Goal: Information Seeking & Learning: Learn about a topic

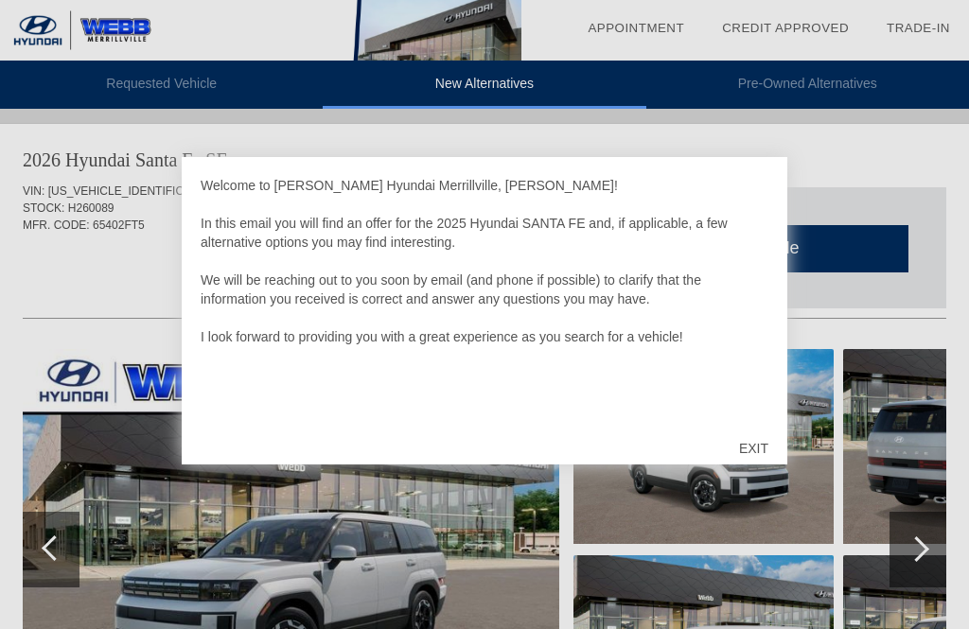
scroll to position [6, 0]
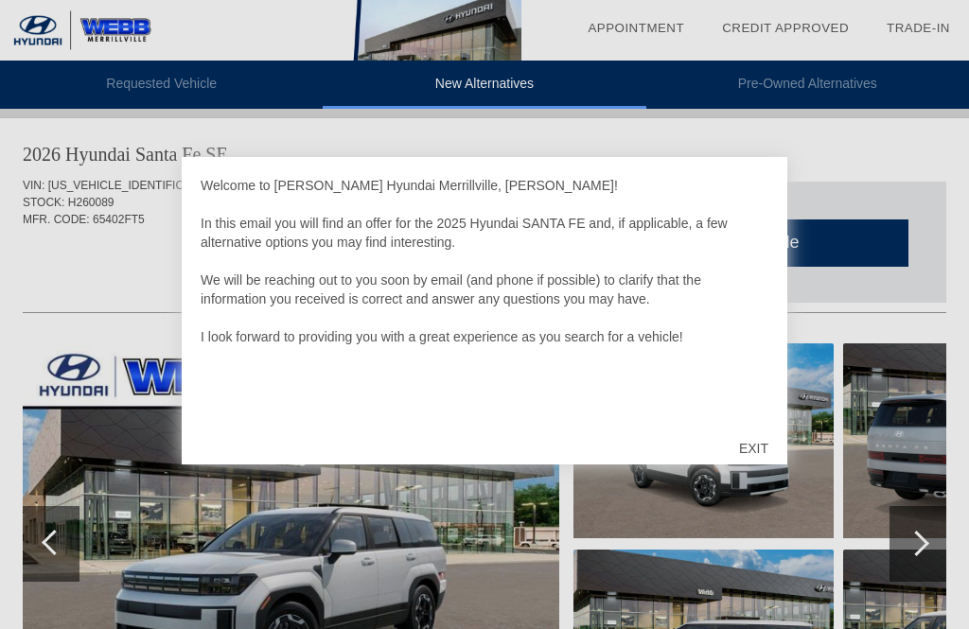
click at [760, 436] on div "EXIT" at bounding box center [753, 448] width 67 height 57
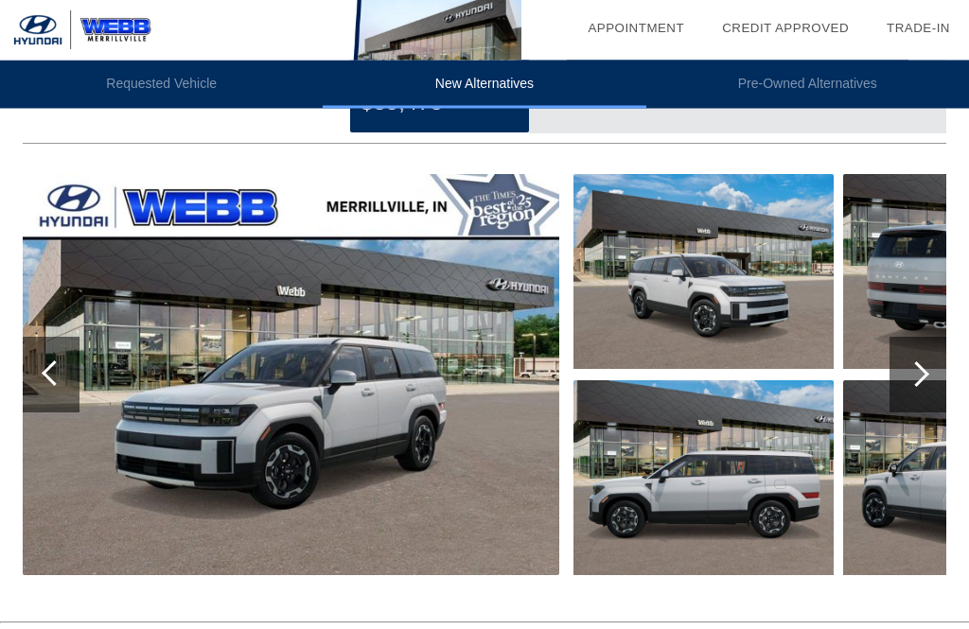
scroll to position [166, 0]
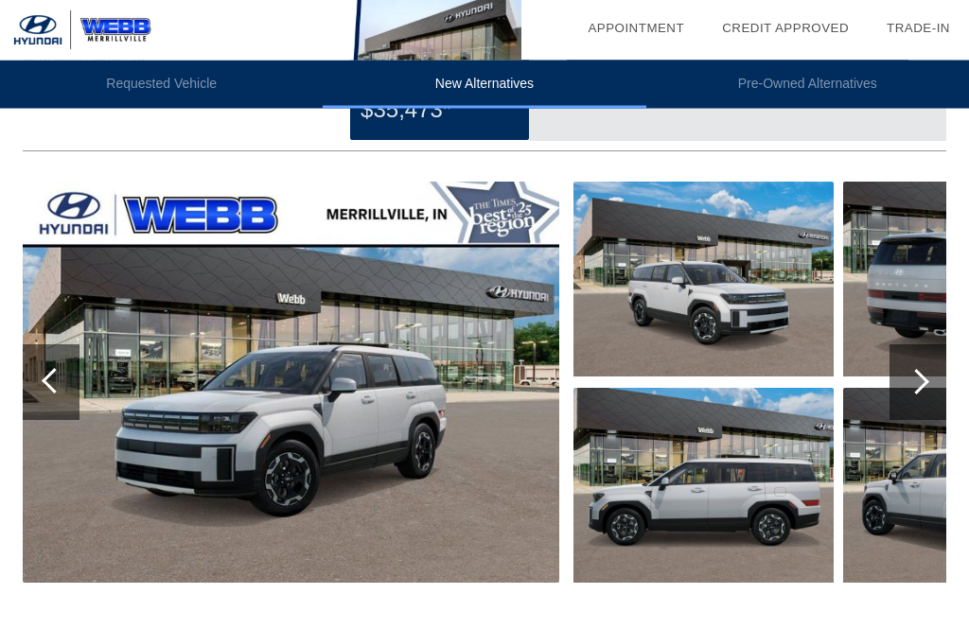
click at [932, 398] on div at bounding box center [917, 383] width 57 height 76
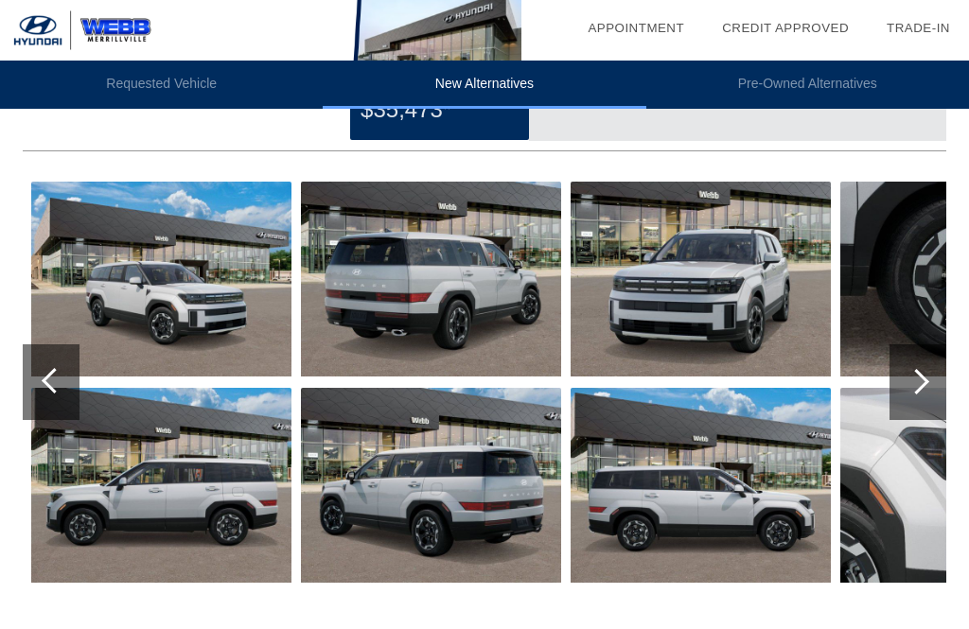
click at [932, 388] on div at bounding box center [917, 382] width 57 height 76
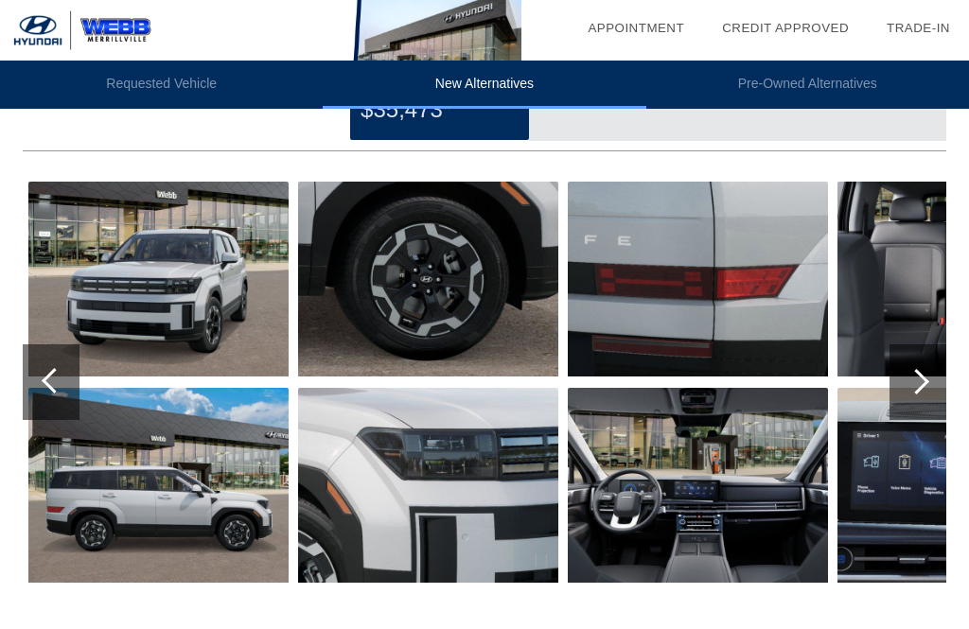
click at [917, 393] on div at bounding box center [916, 382] width 26 height 26
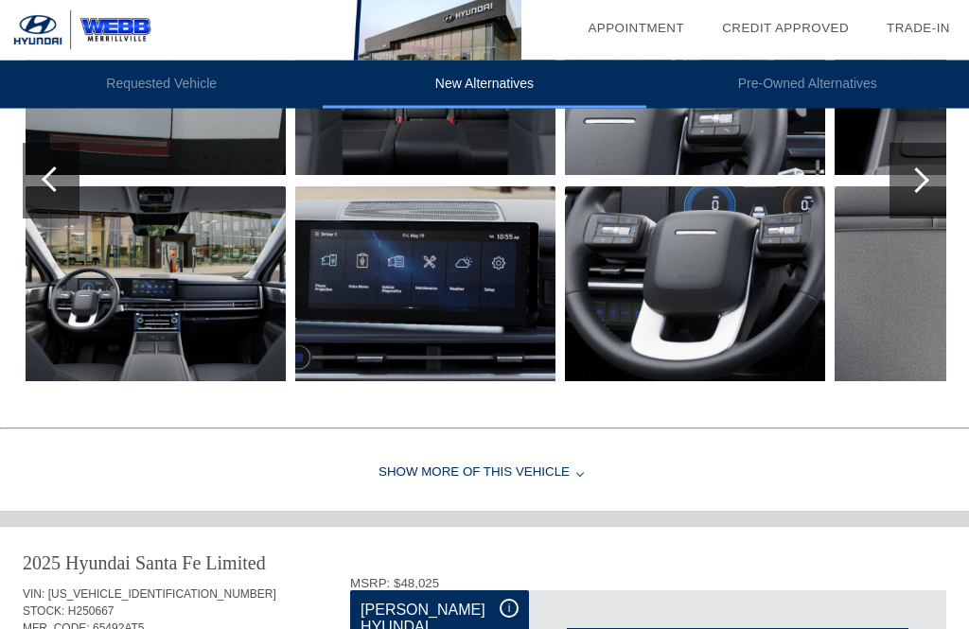
scroll to position [371, 0]
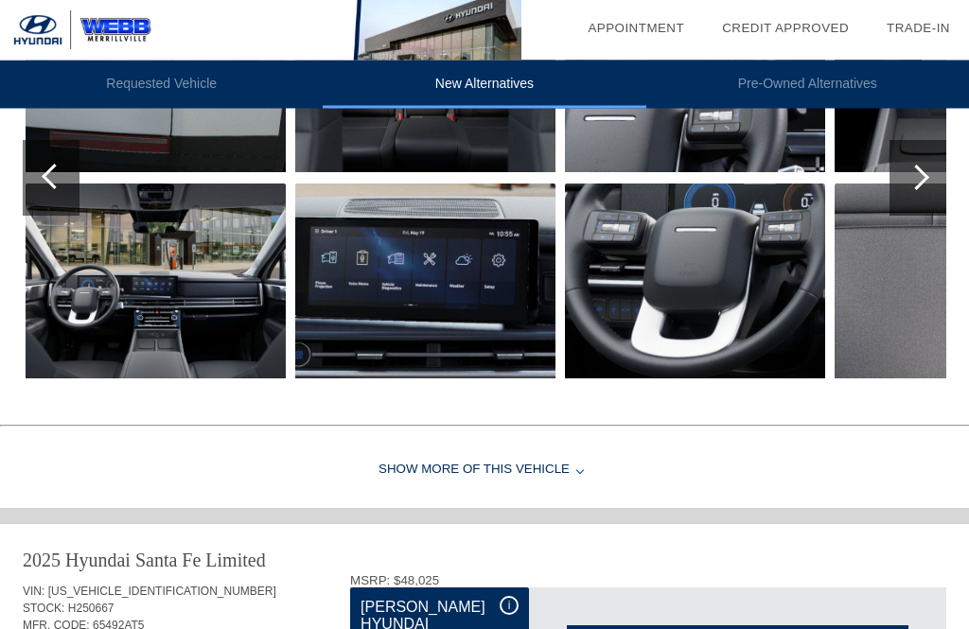
click at [441, 468] on div "Show More of this Vehicle" at bounding box center [484, 471] width 969 height 76
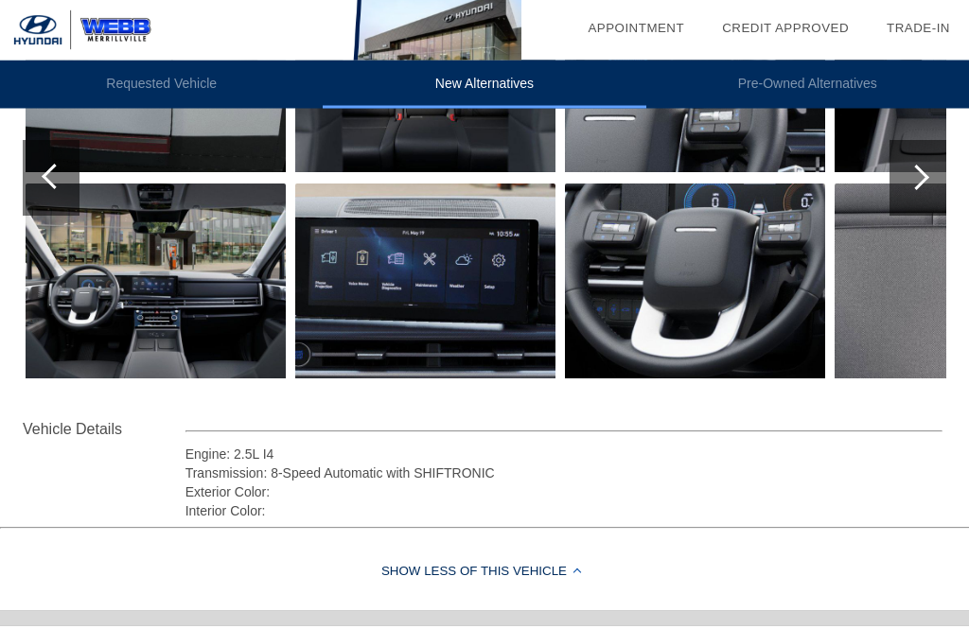
scroll to position [372, 0]
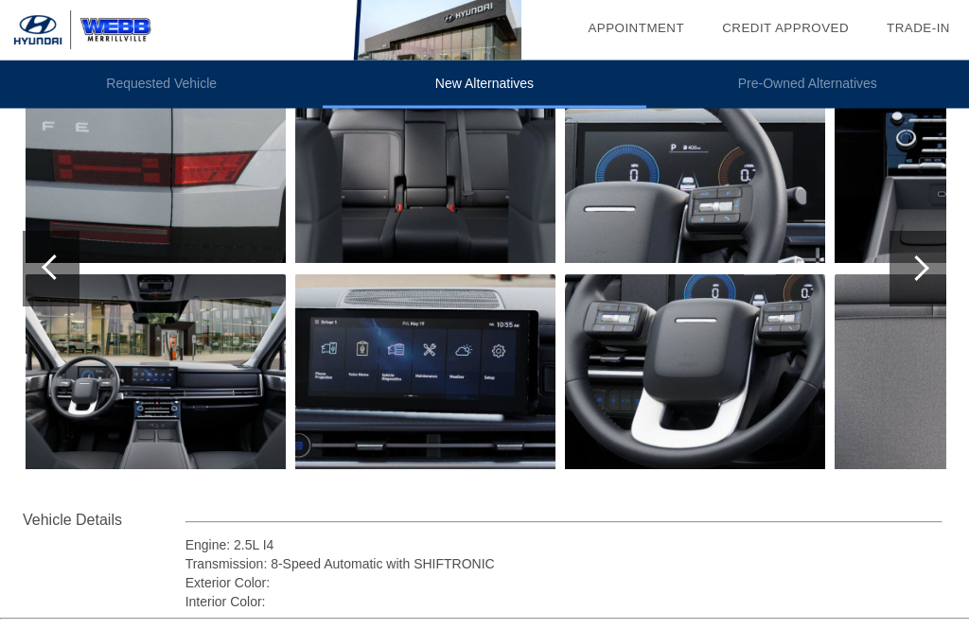
click at [663, 350] on img at bounding box center [695, 372] width 260 height 195
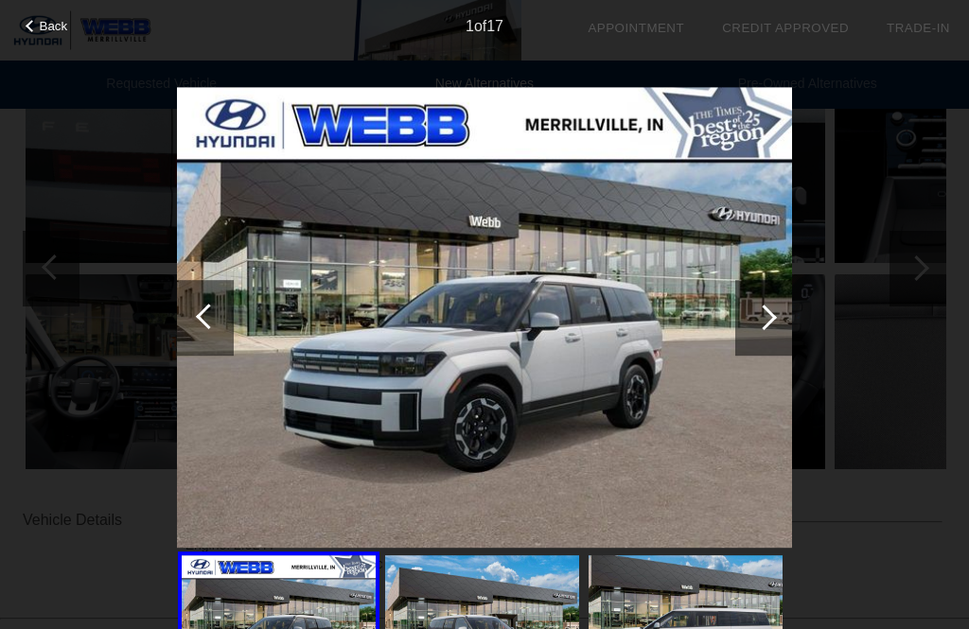
click at [755, 326] on div at bounding box center [763, 318] width 57 height 76
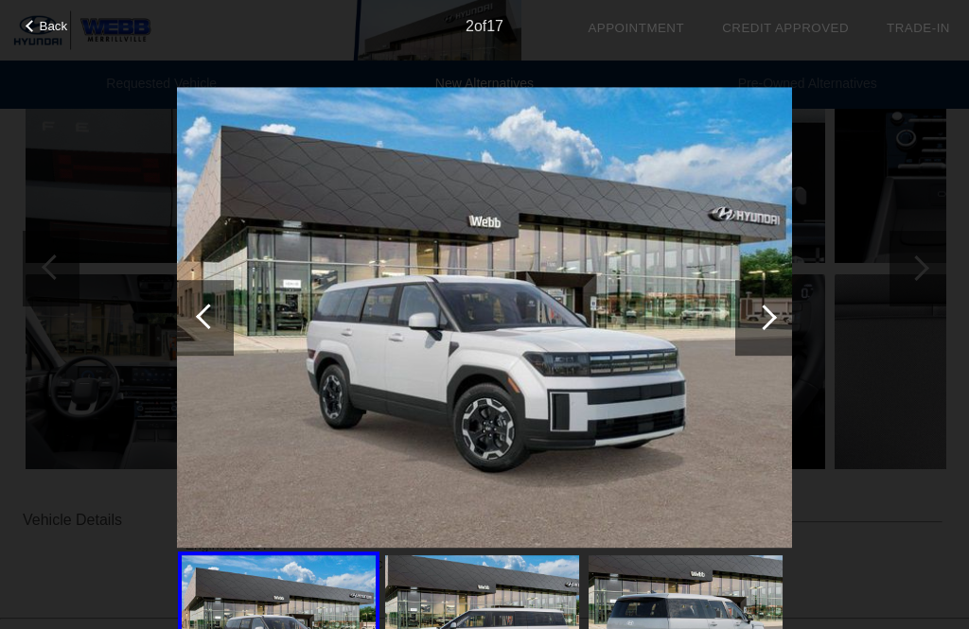
click at [765, 317] on div at bounding box center [764, 318] width 26 height 26
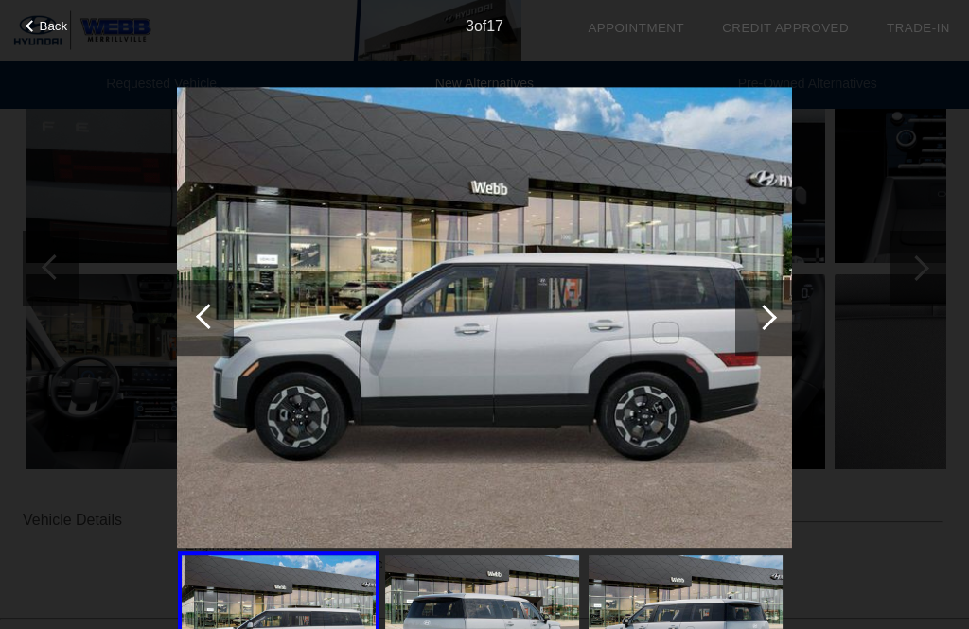
click at [769, 321] on div at bounding box center [764, 318] width 26 height 26
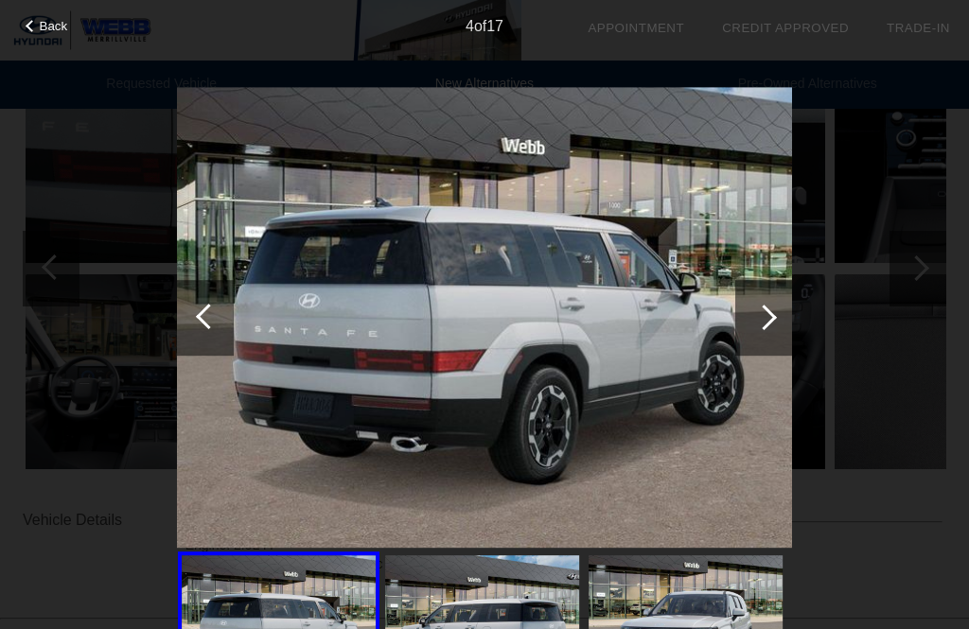
click at [776, 326] on div at bounding box center [763, 318] width 57 height 76
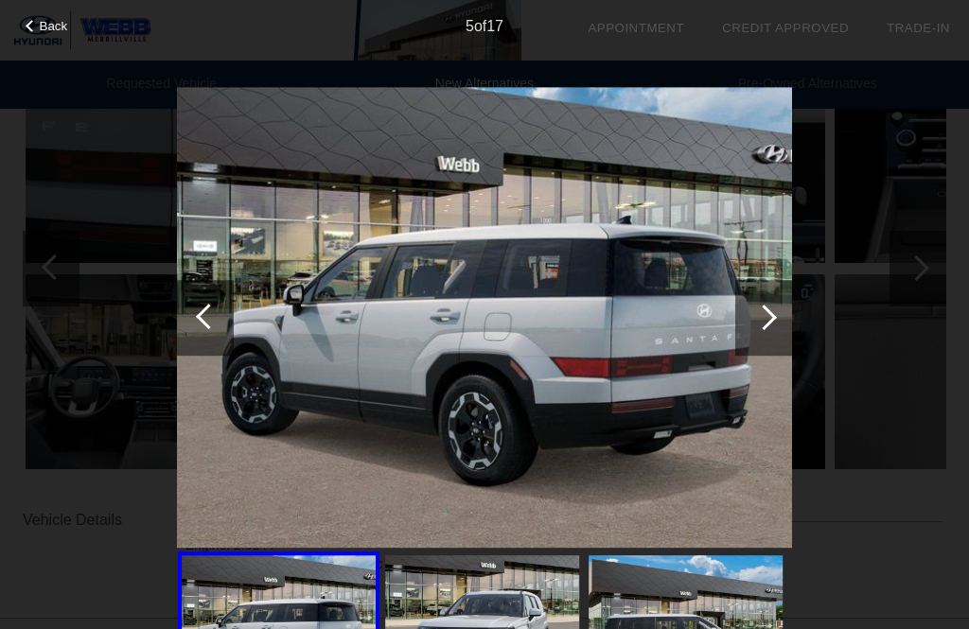
click at [766, 328] on div at bounding box center [763, 318] width 57 height 76
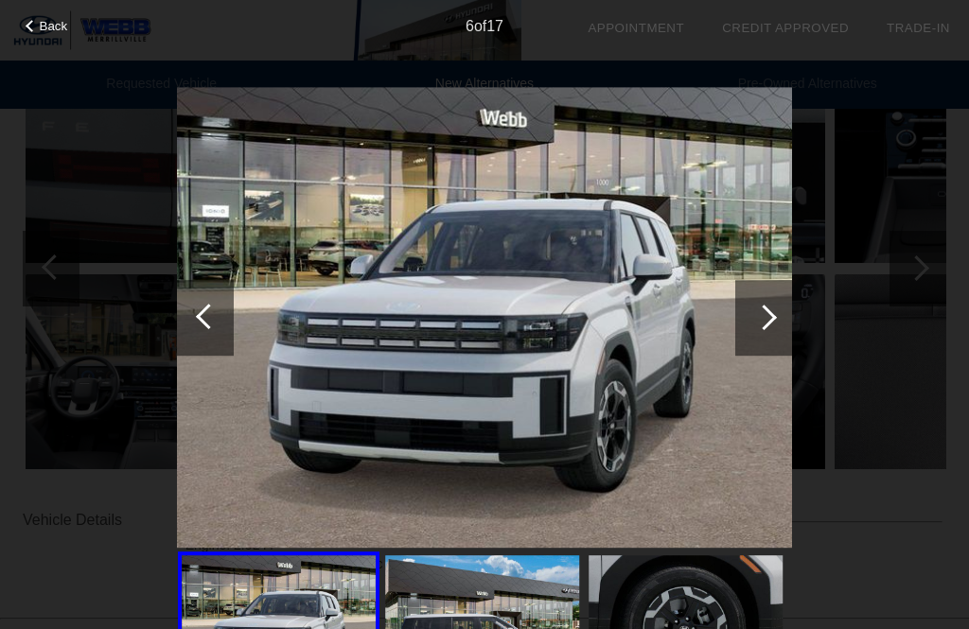
click at [766, 314] on div at bounding box center [764, 318] width 26 height 26
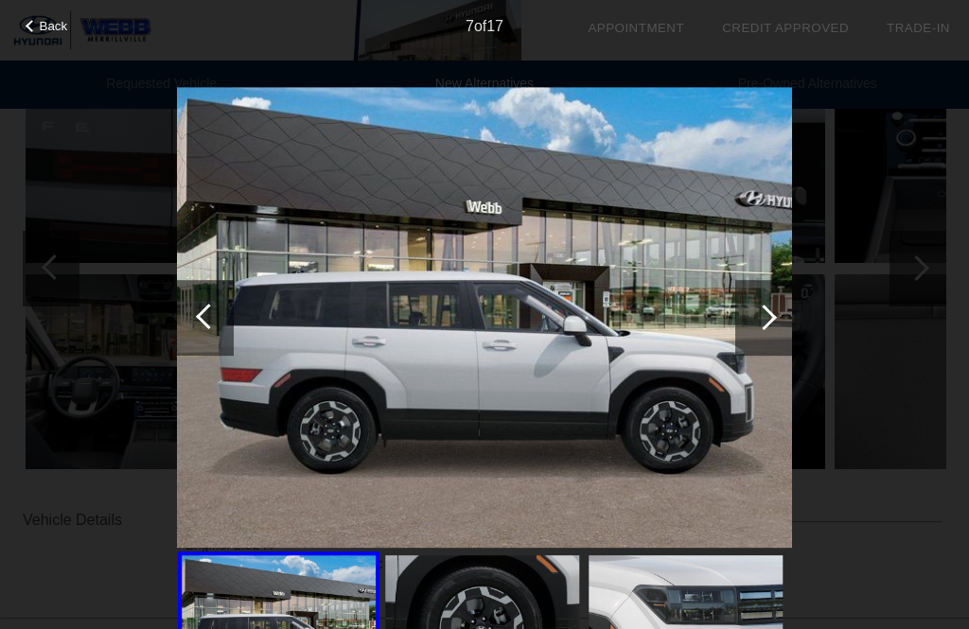
click at [769, 322] on div at bounding box center [764, 318] width 26 height 26
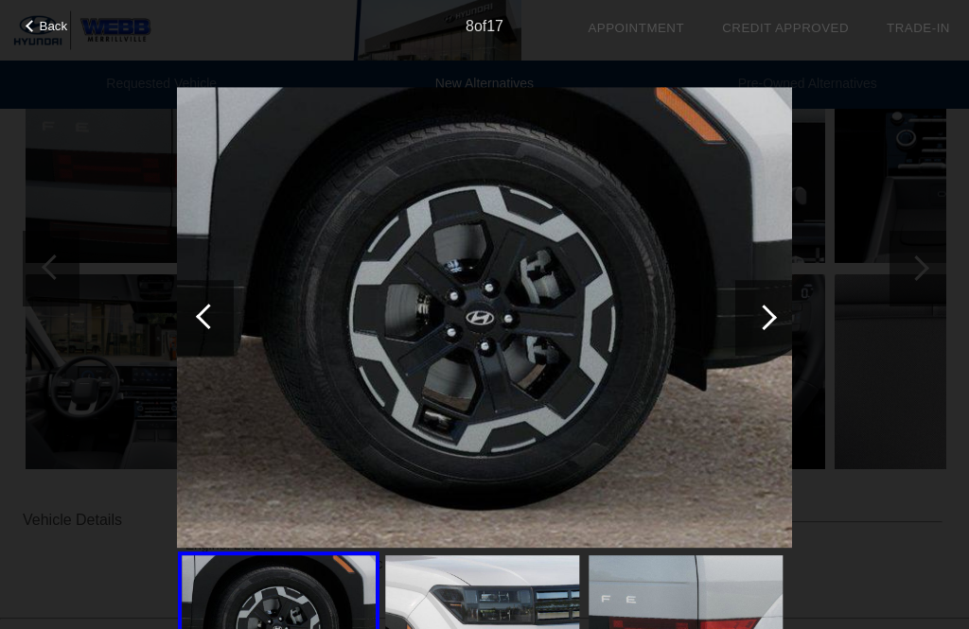
click at [766, 314] on div at bounding box center [764, 318] width 26 height 26
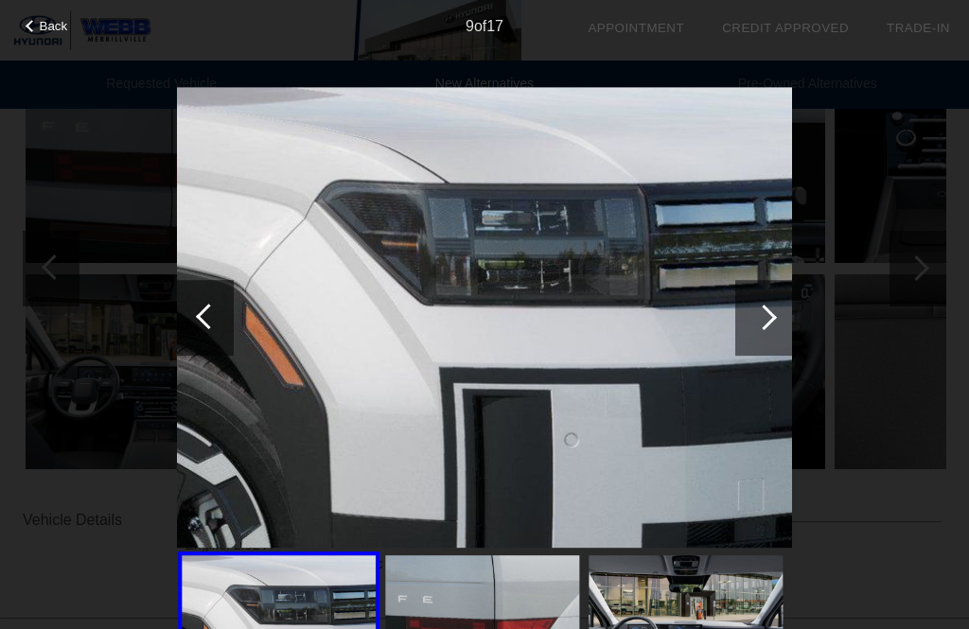
click at [780, 313] on div at bounding box center [763, 318] width 57 height 76
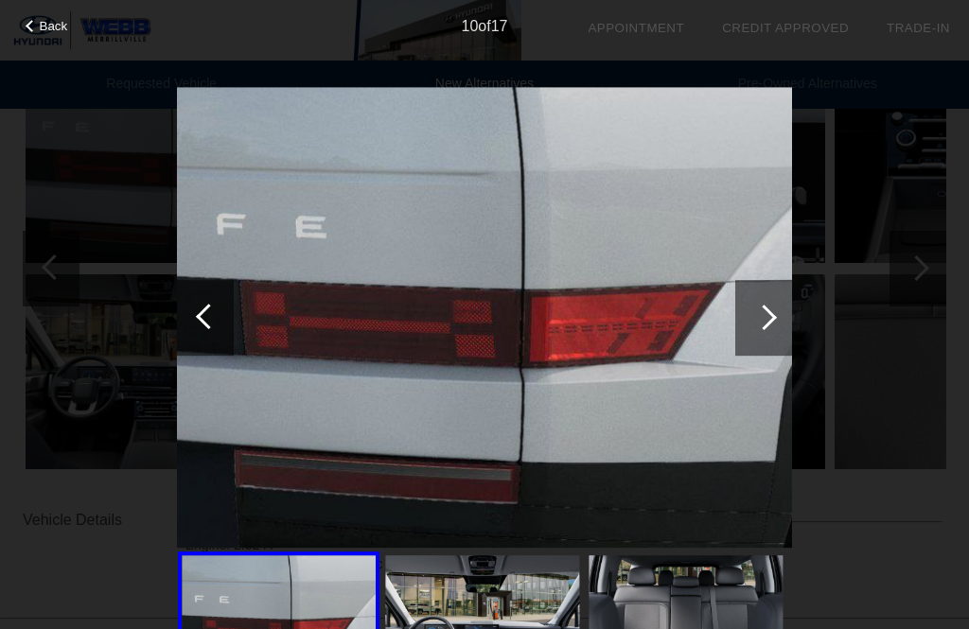
click at [778, 314] on div at bounding box center [763, 318] width 57 height 76
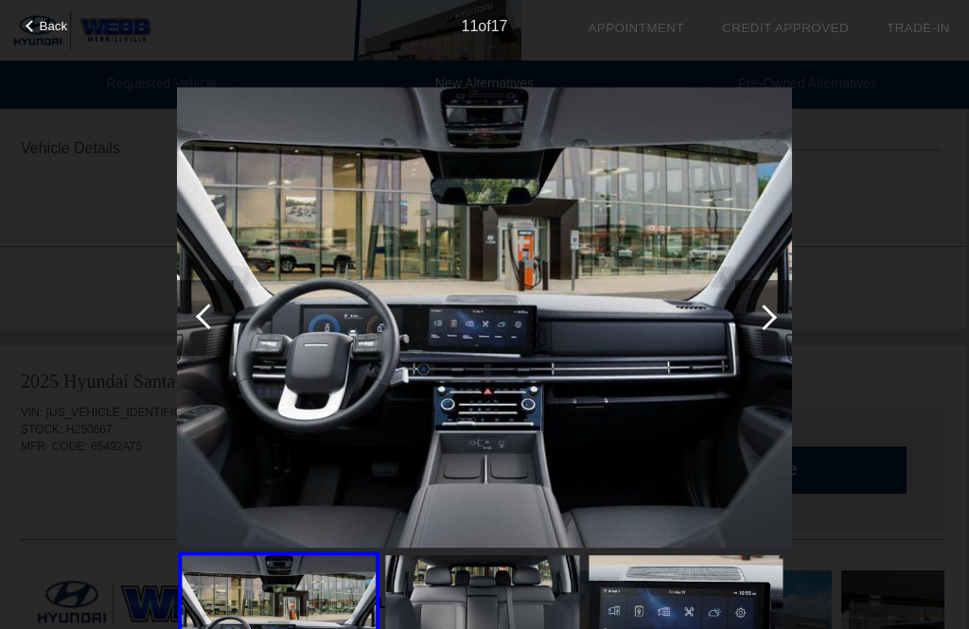
scroll to position [655, 2]
click at [648, 472] on img at bounding box center [484, 318] width 615 height 462
click at [487, 604] on img at bounding box center [482, 628] width 194 height 146
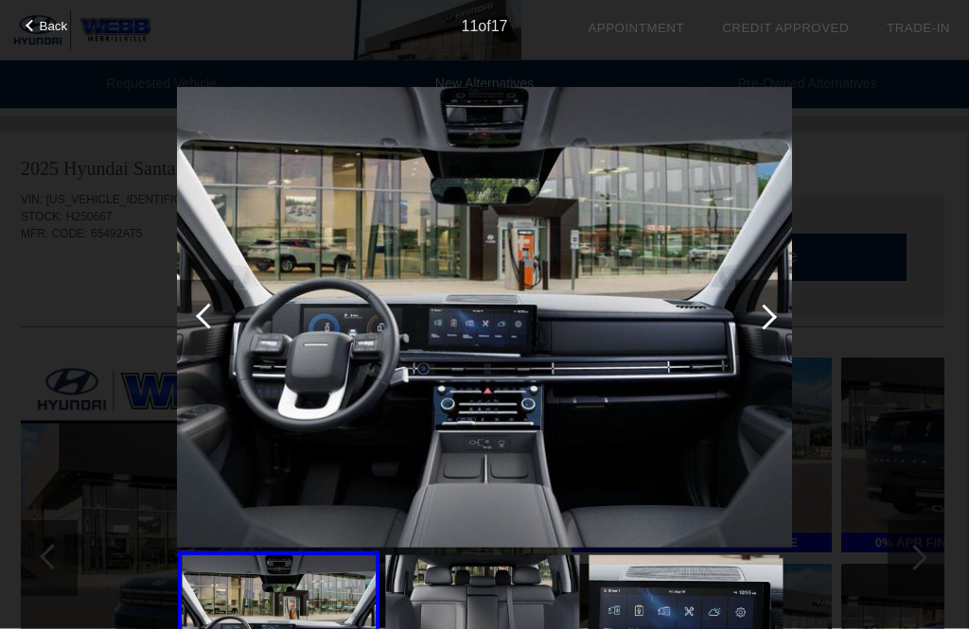
scroll to position [865, 2]
click at [760, 314] on div at bounding box center [764, 318] width 26 height 26
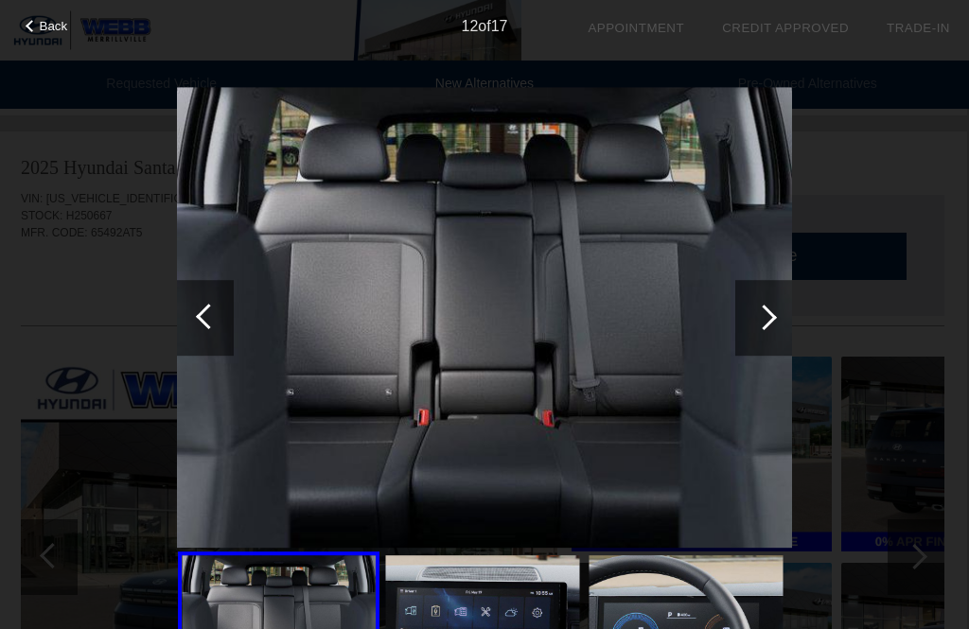
click at [764, 309] on div at bounding box center [764, 318] width 26 height 26
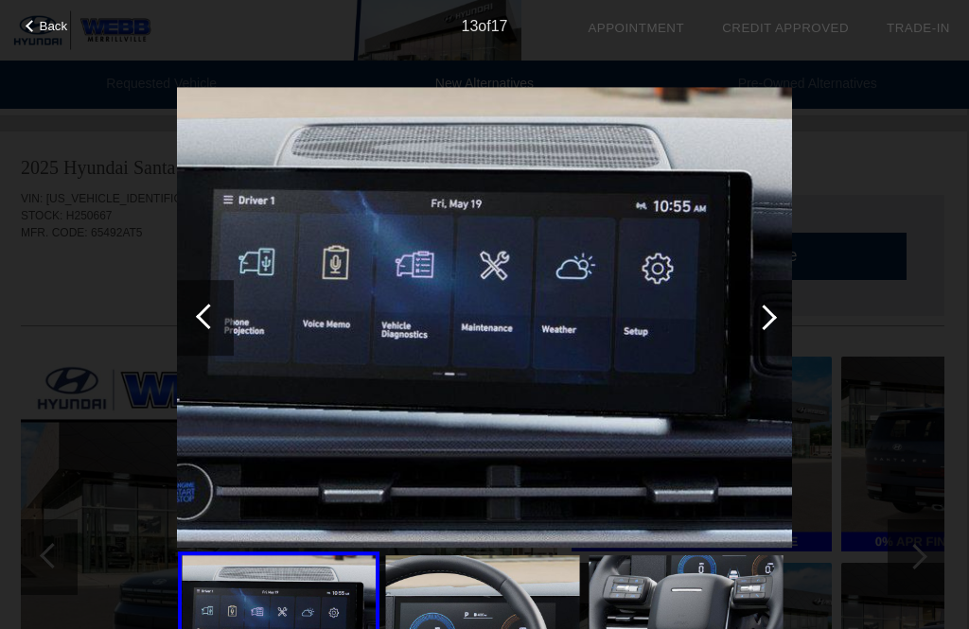
click at [764, 306] on div at bounding box center [764, 318] width 26 height 26
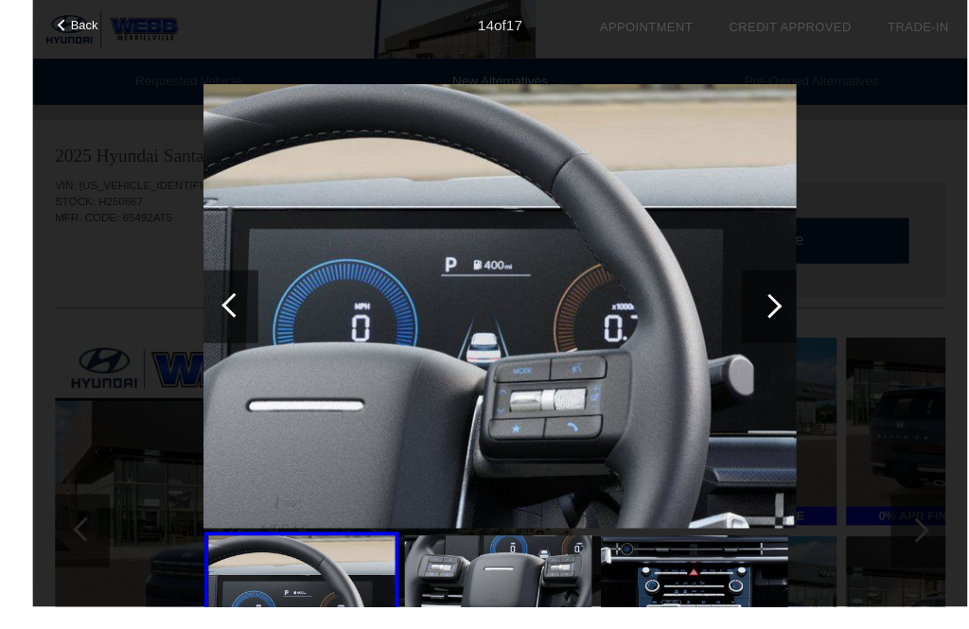
scroll to position [922, 2]
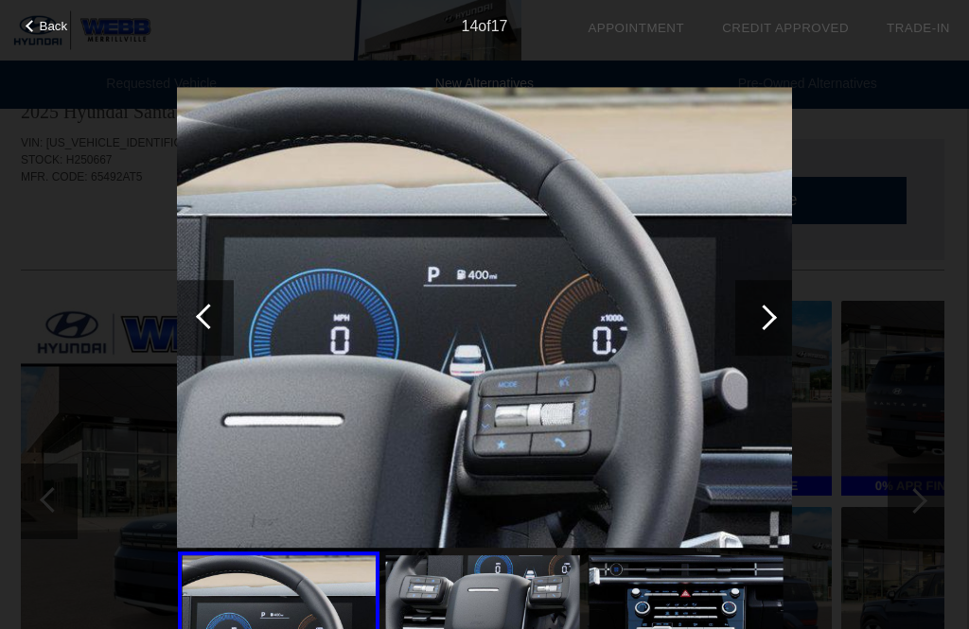
click at [778, 308] on div at bounding box center [763, 318] width 57 height 76
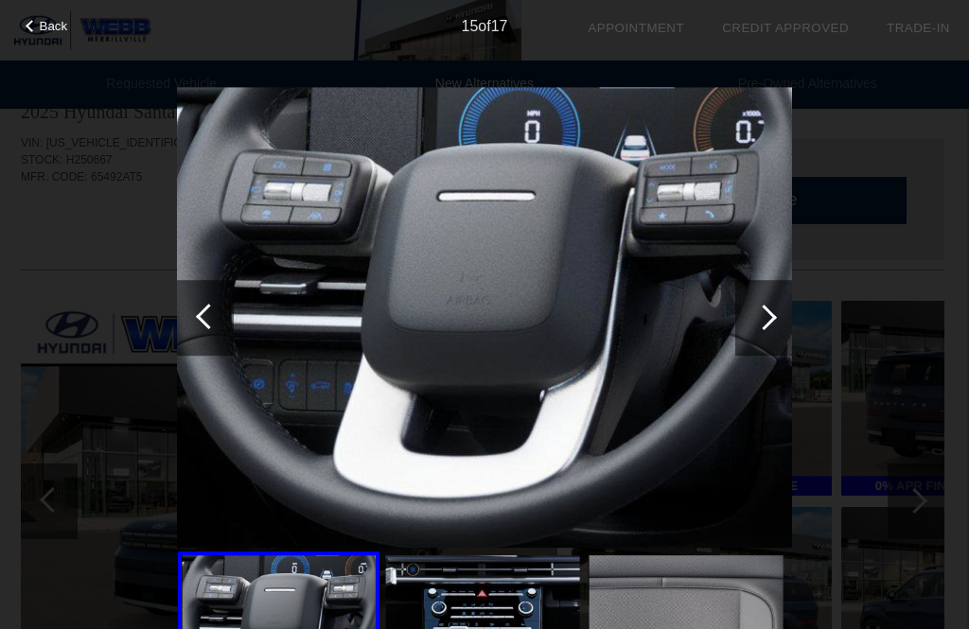
click at [776, 308] on div at bounding box center [763, 318] width 57 height 76
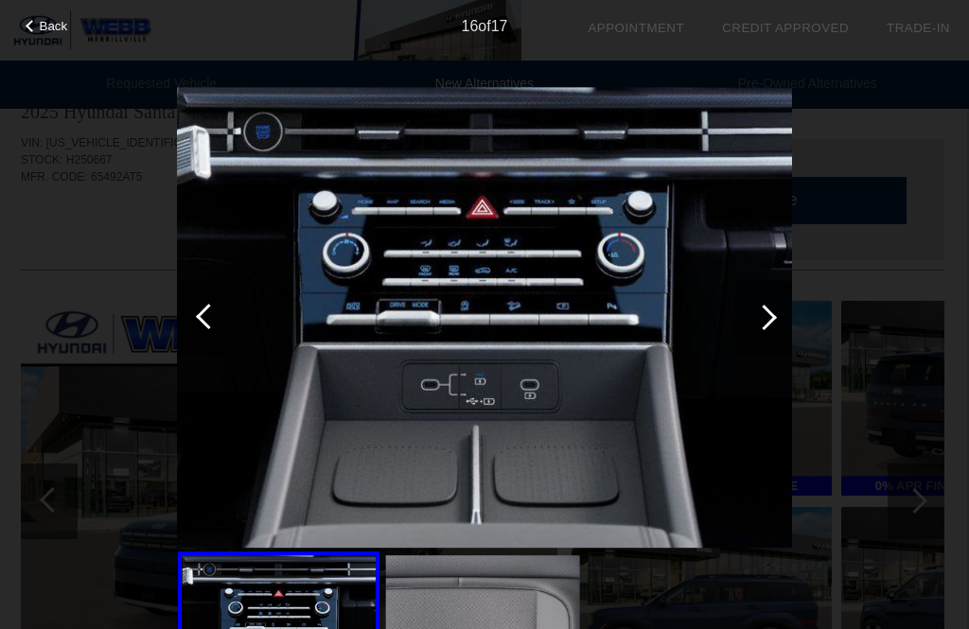
click at [765, 297] on div at bounding box center [763, 318] width 57 height 76
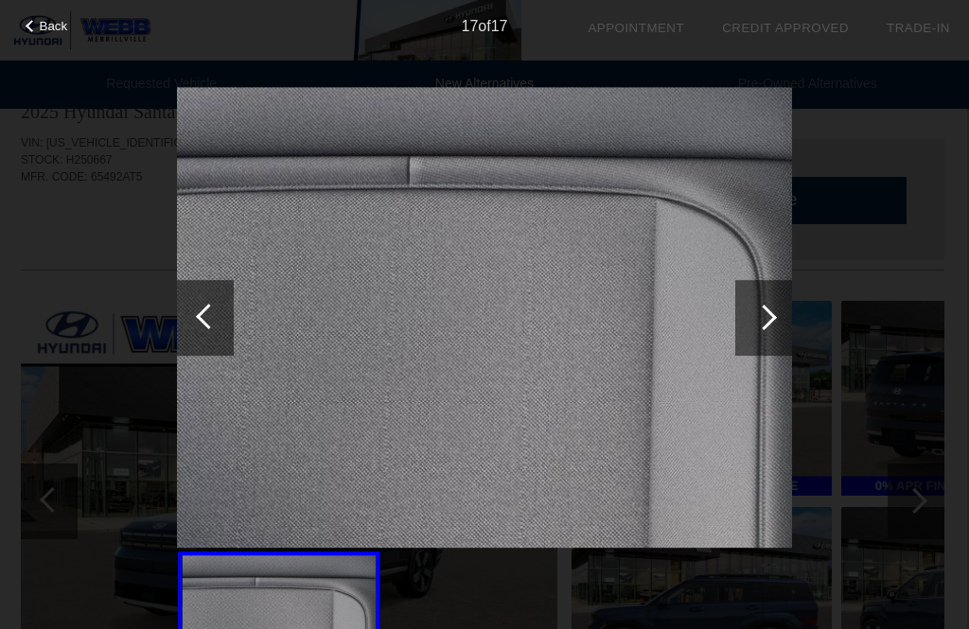
click at [772, 308] on div at bounding box center [763, 318] width 57 height 76
click at [773, 310] on div at bounding box center [763, 318] width 57 height 76
click at [762, 312] on div at bounding box center [764, 318] width 26 height 26
click at [767, 318] on div at bounding box center [764, 318] width 26 height 26
click at [187, 311] on div at bounding box center [205, 318] width 57 height 76
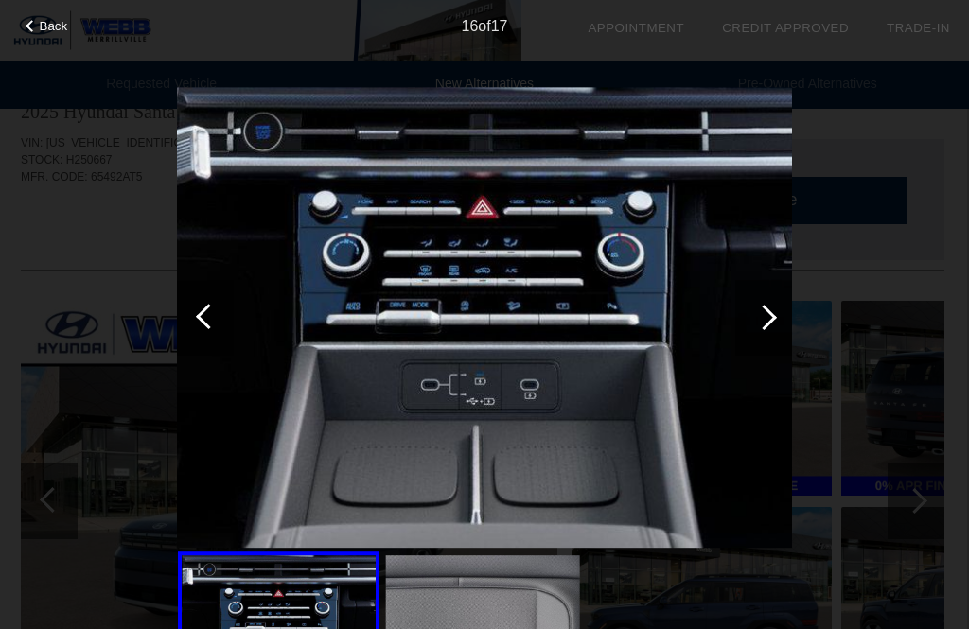
click at [224, 318] on div at bounding box center [205, 318] width 57 height 76
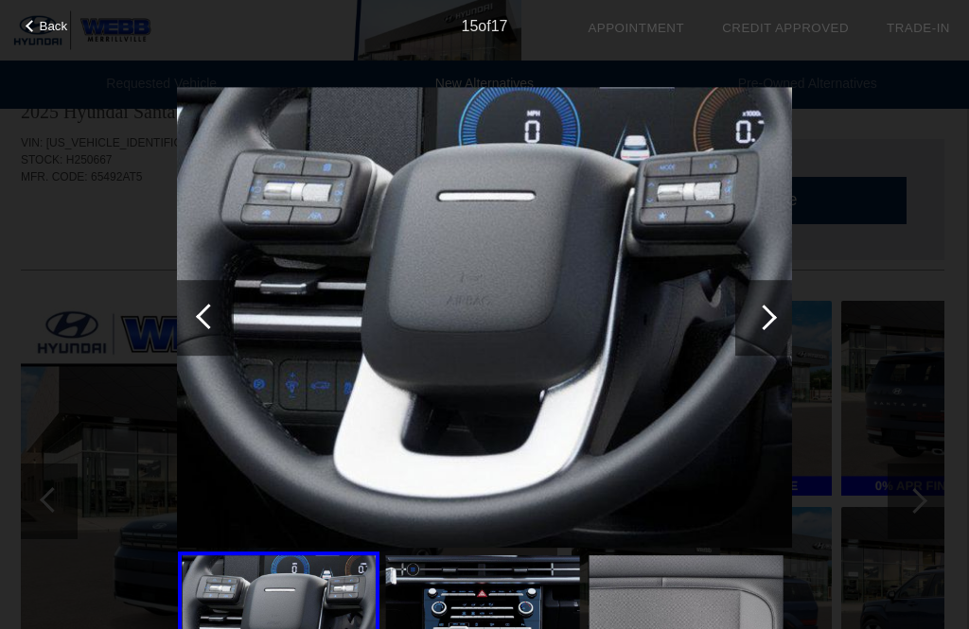
click at [226, 317] on div at bounding box center [205, 318] width 57 height 76
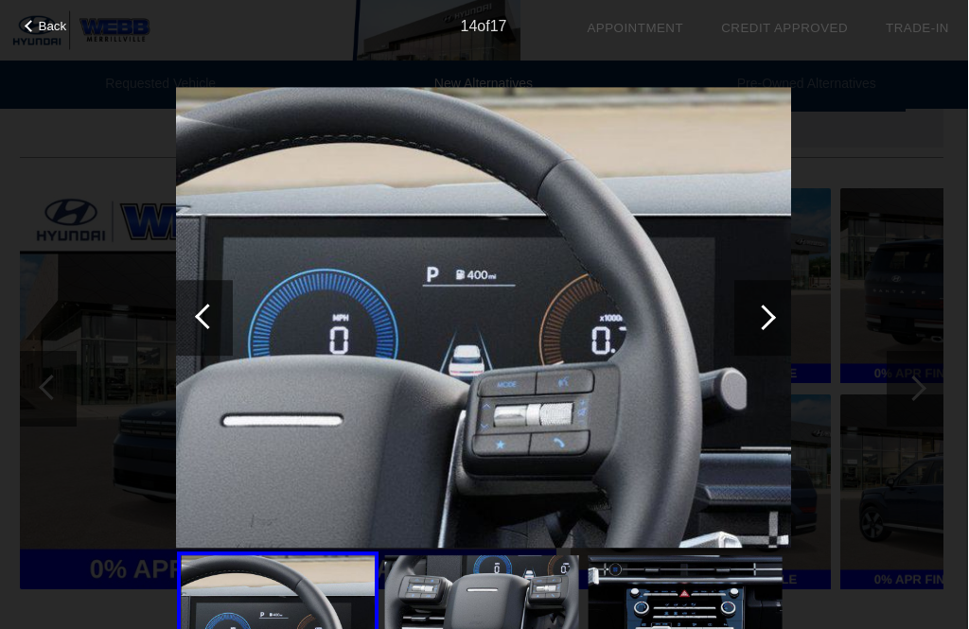
scroll to position [1040, 2]
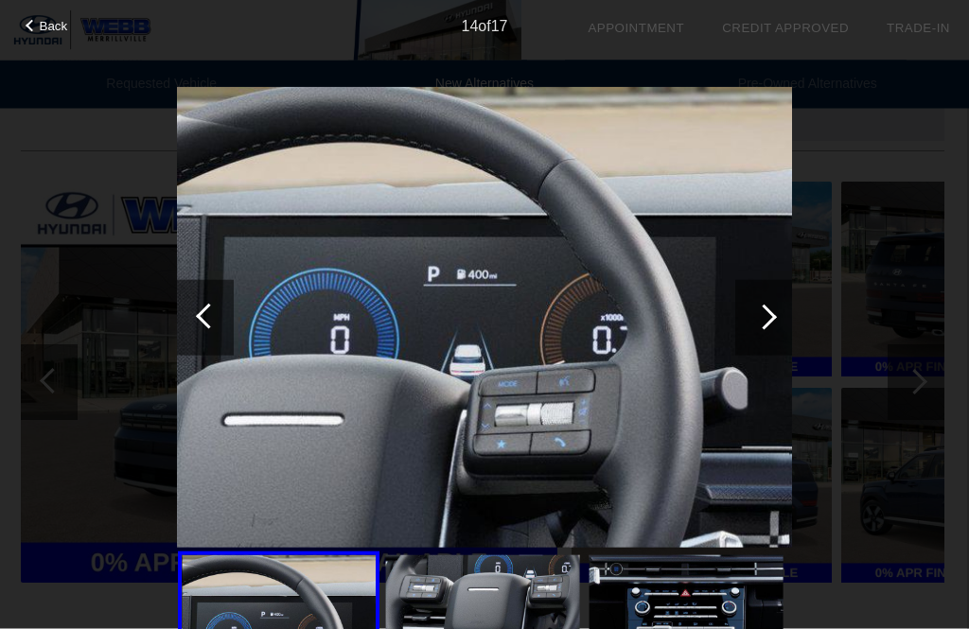
click at [767, 318] on div at bounding box center [764, 318] width 26 height 26
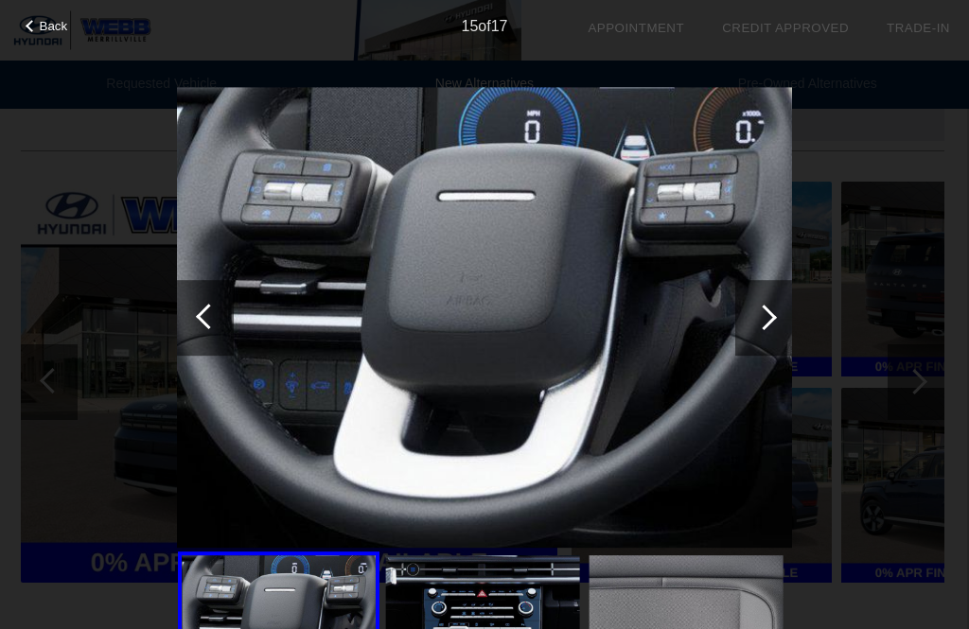
click at [758, 321] on div at bounding box center [764, 318] width 26 height 26
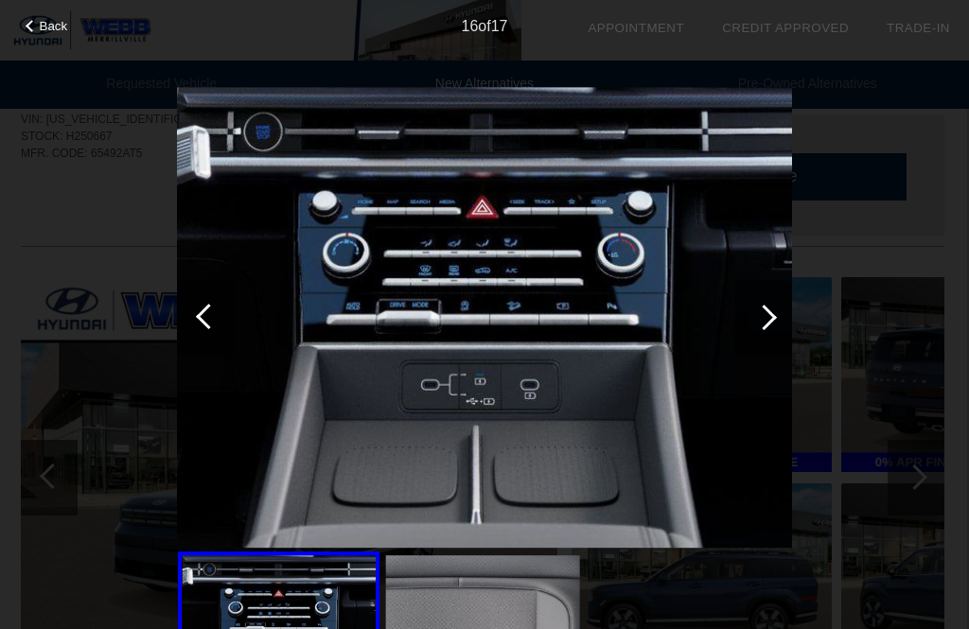
scroll to position [945, 2]
click at [201, 302] on div at bounding box center [205, 318] width 57 height 76
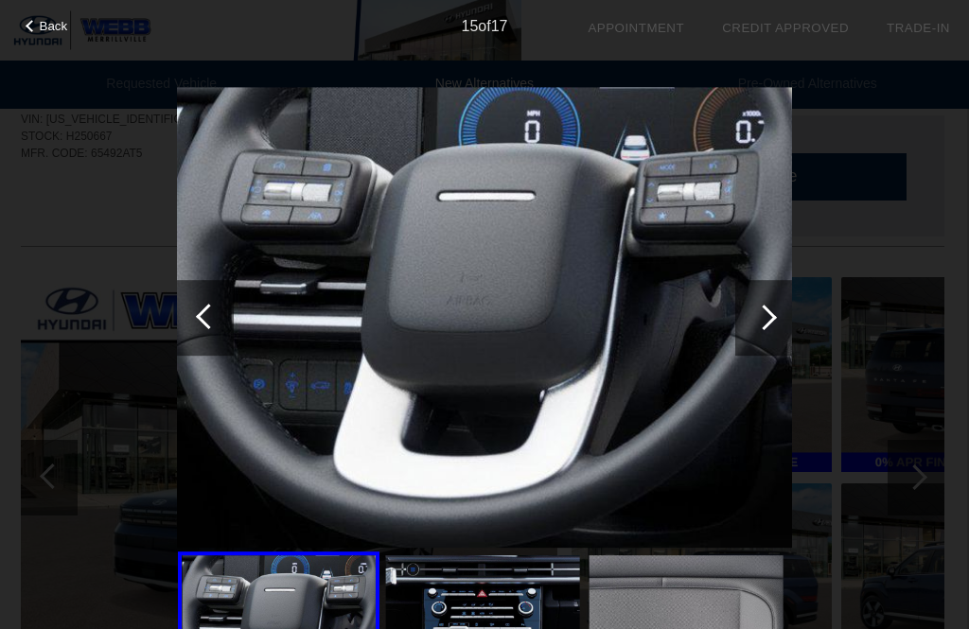
click at [215, 318] on div at bounding box center [209, 317] width 26 height 26
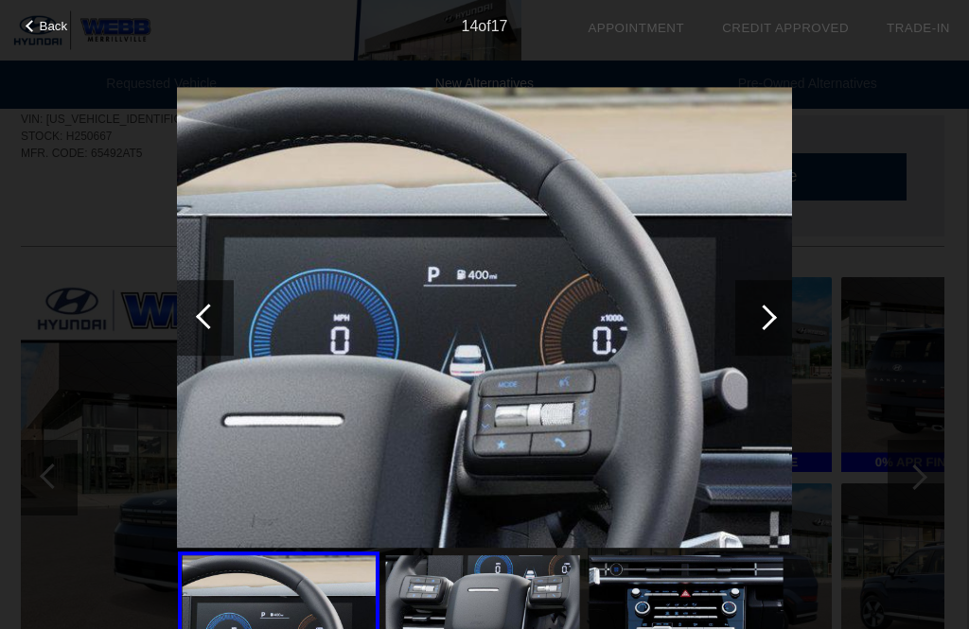
click at [207, 315] on div at bounding box center [209, 317] width 26 height 26
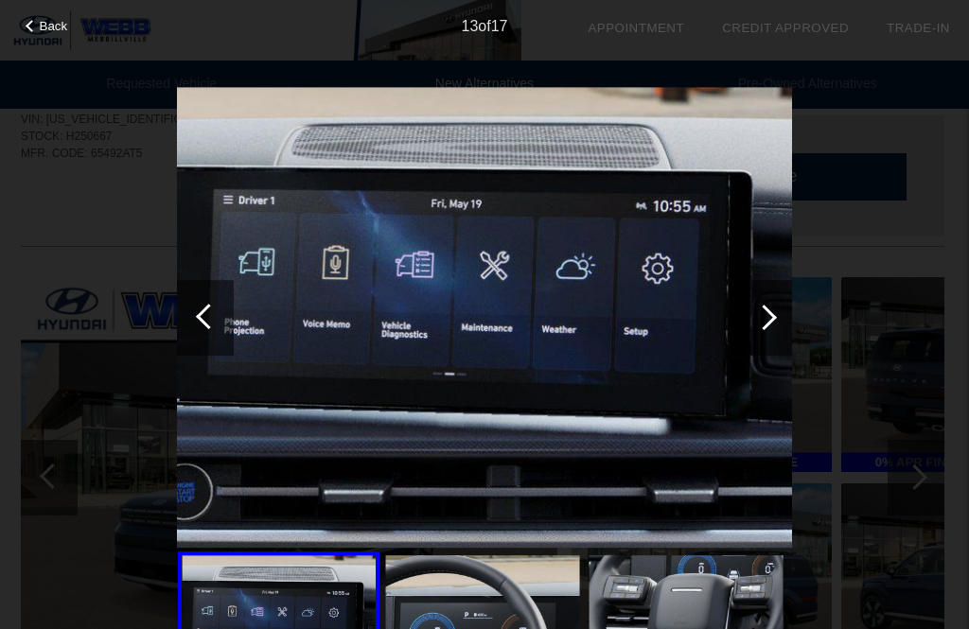
click at [206, 312] on div at bounding box center [209, 317] width 26 height 26
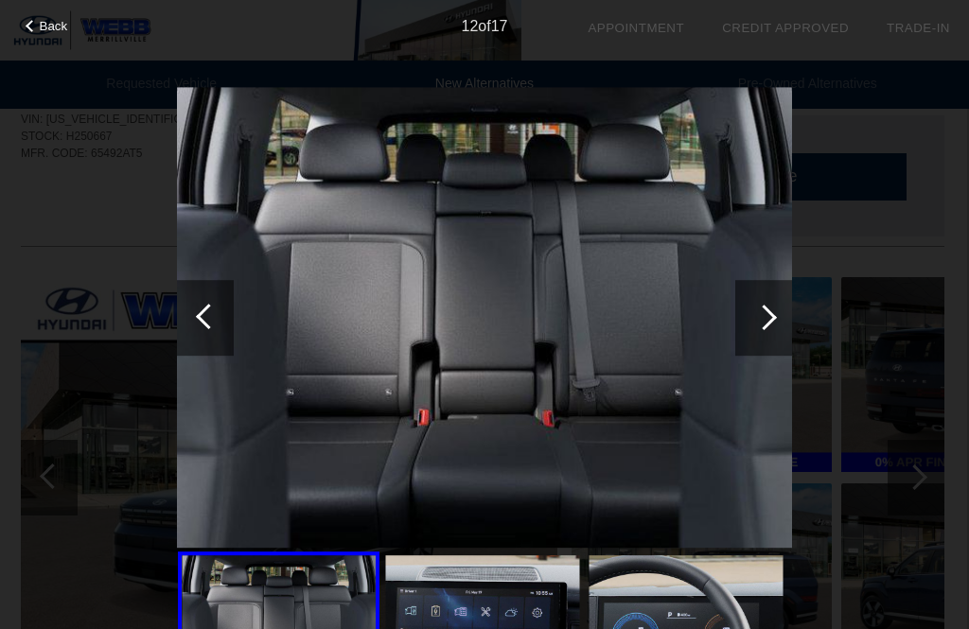
click at [218, 316] on div at bounding box center [209, 317] width 26 height 26
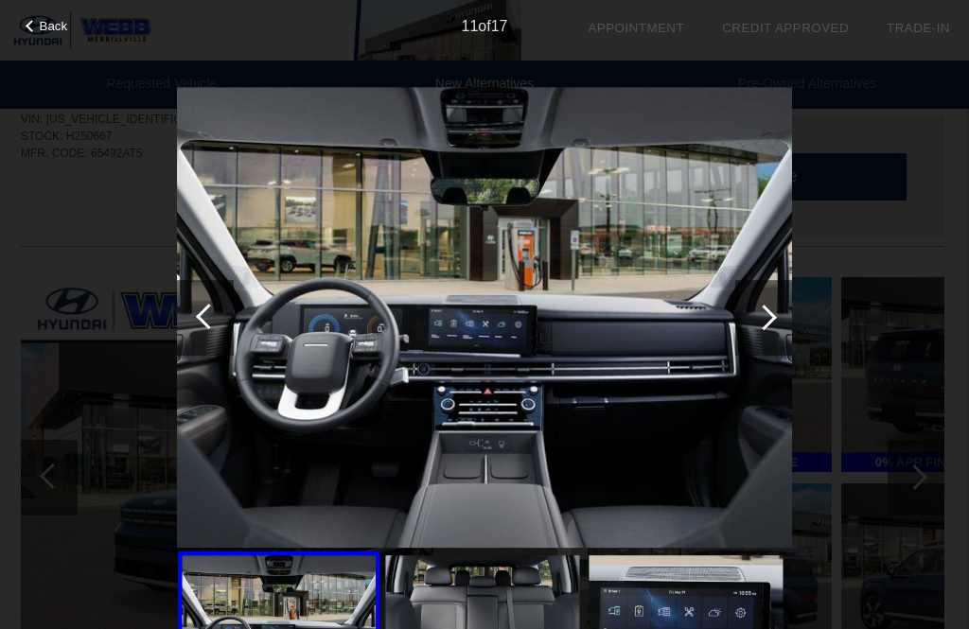
click at [192, 304] on div at bounding box center [205, 318] width 57 height 76
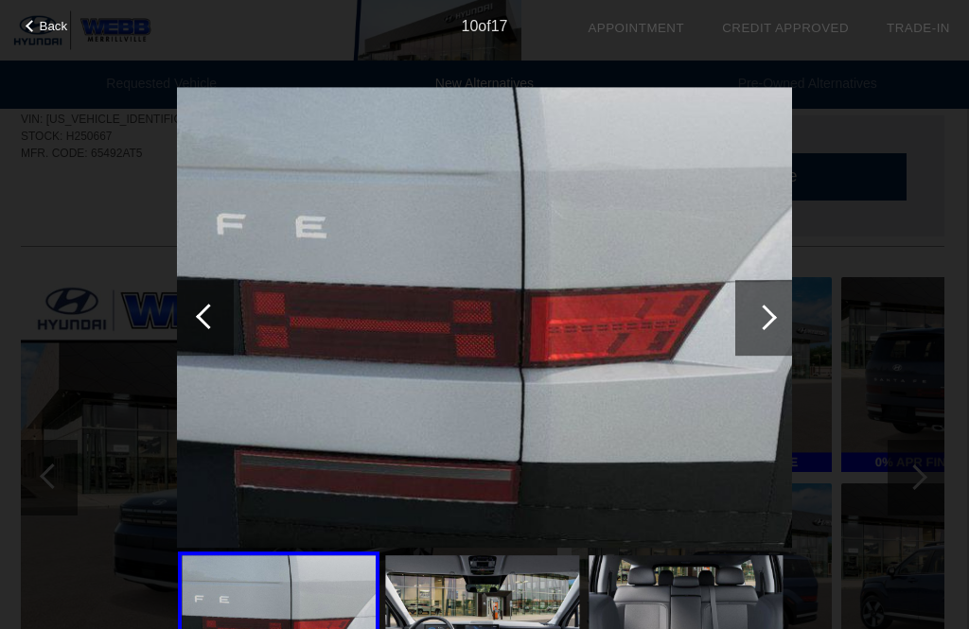
click at [203, 314] on div at bounding box center [209, 317] width 26 height 26
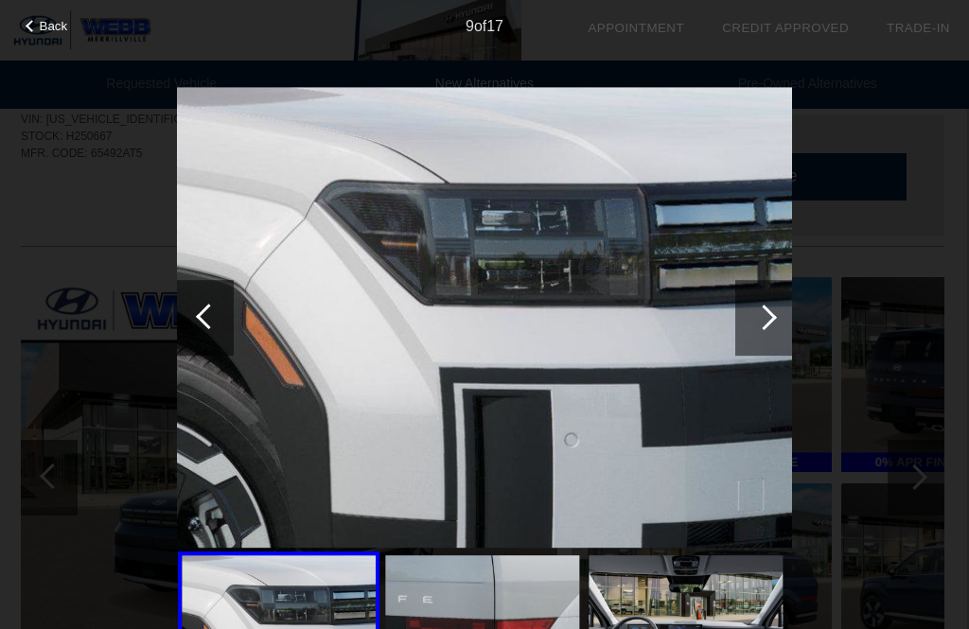
click at [195, 307] on div at bounding box center [205, 318] width 57 height 76
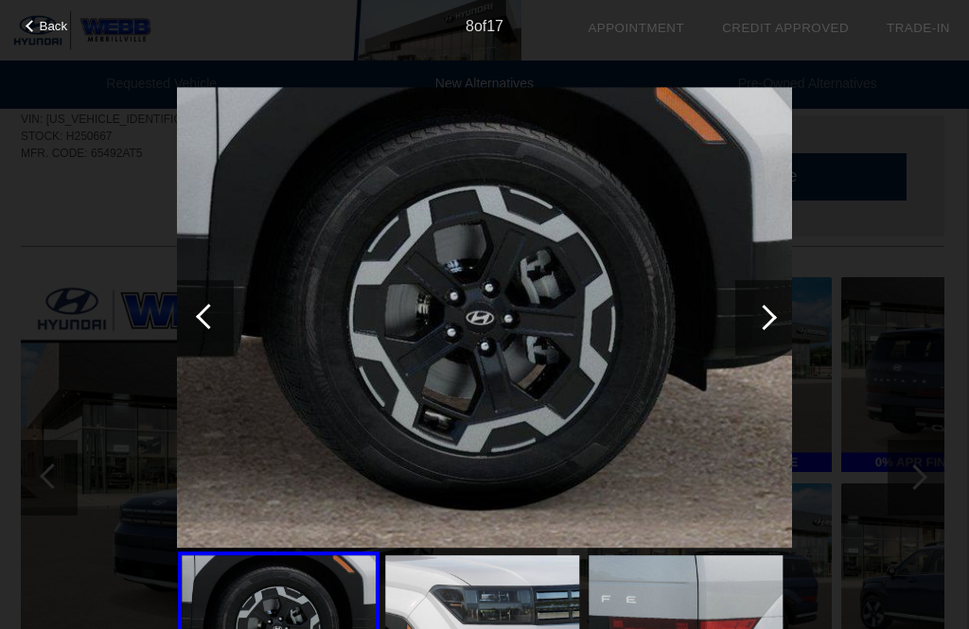
click at [204, 311] on div at bounding box center [209, 317] width 26 height 26
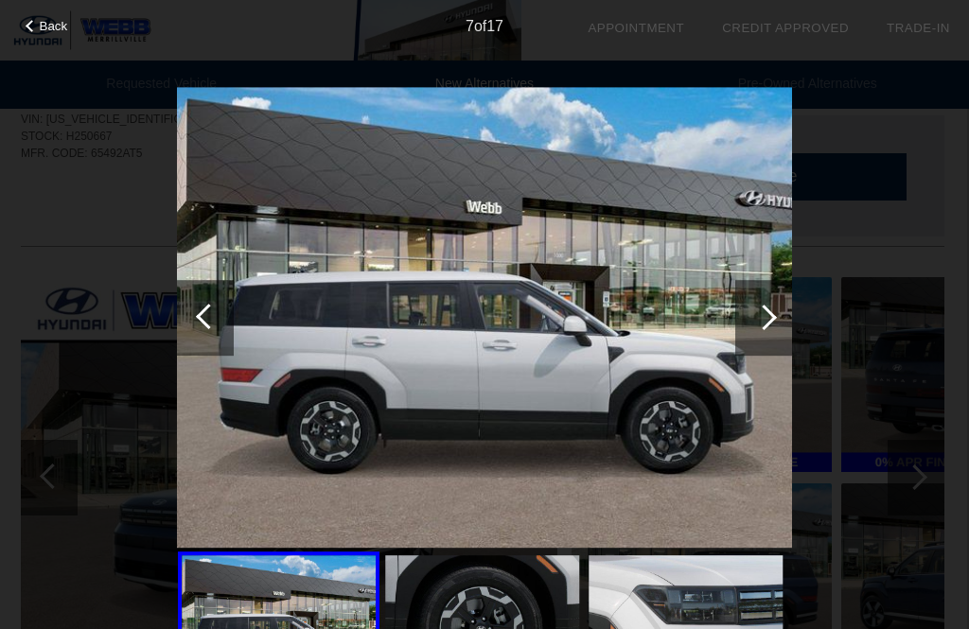
click at [199, 307] on div at bounding box center [205, 318] width 57 height 76
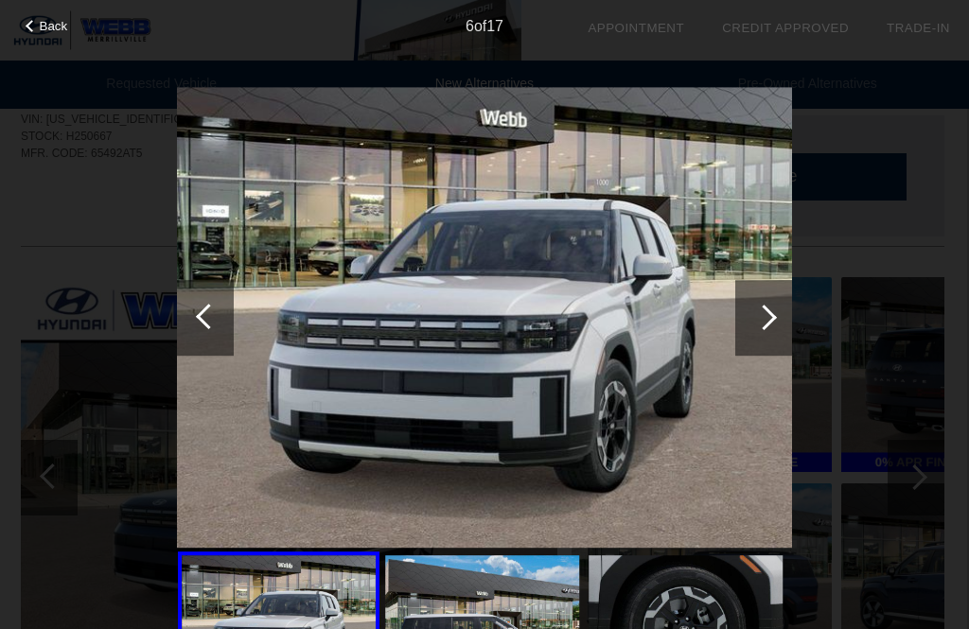
click at [204, 314] on div at bounding box center [209, 317] width 26 height 26
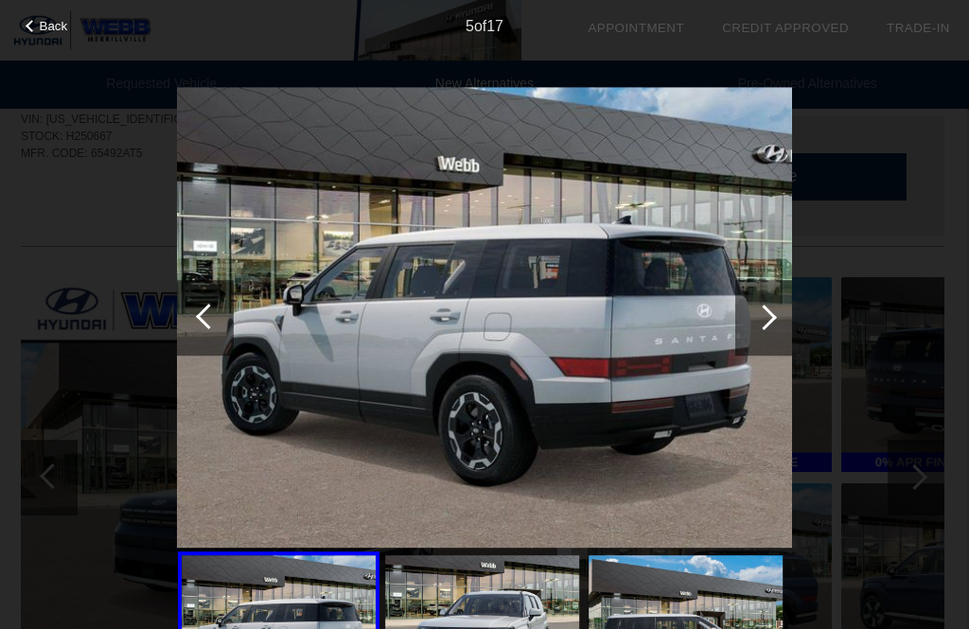
click at [201, 303] on div at bounding box center [205, 318] width 57 height 76
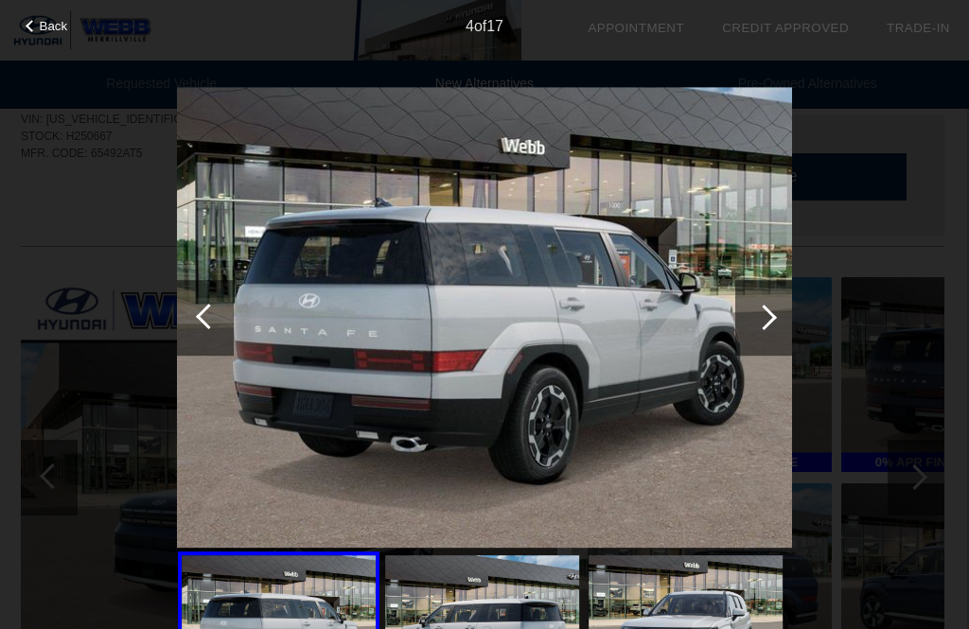
click at [205, 307] on div at bounding box center [209, 317] width 26 height 26
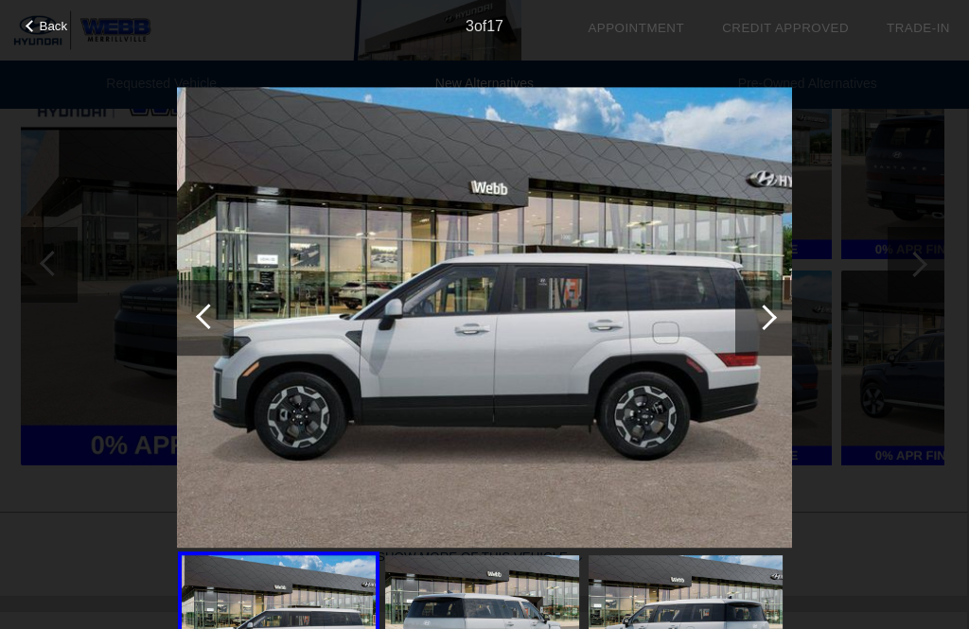
scroll to position [1143, 0]
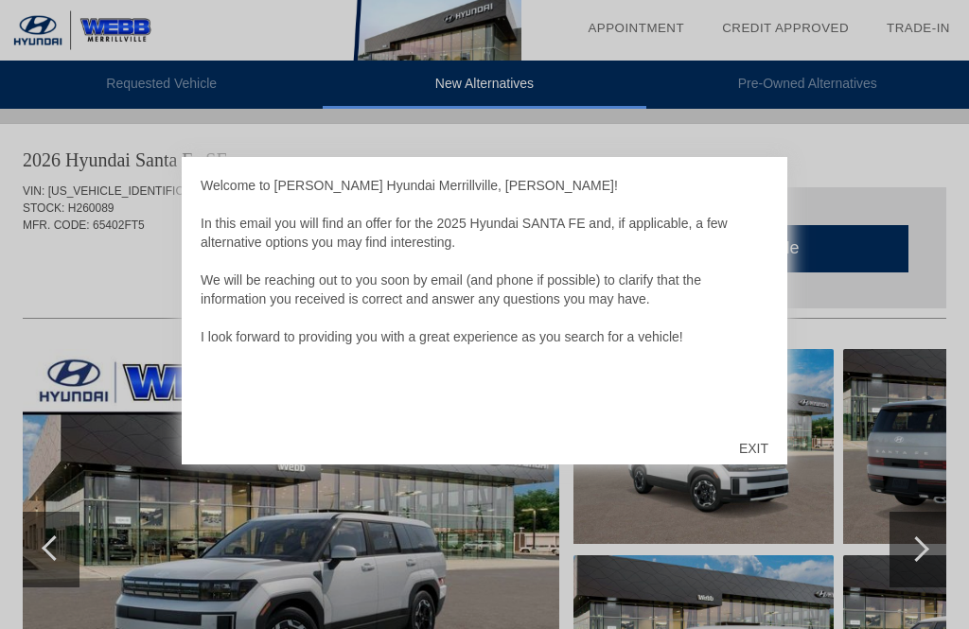
scroll to position [6, 0]
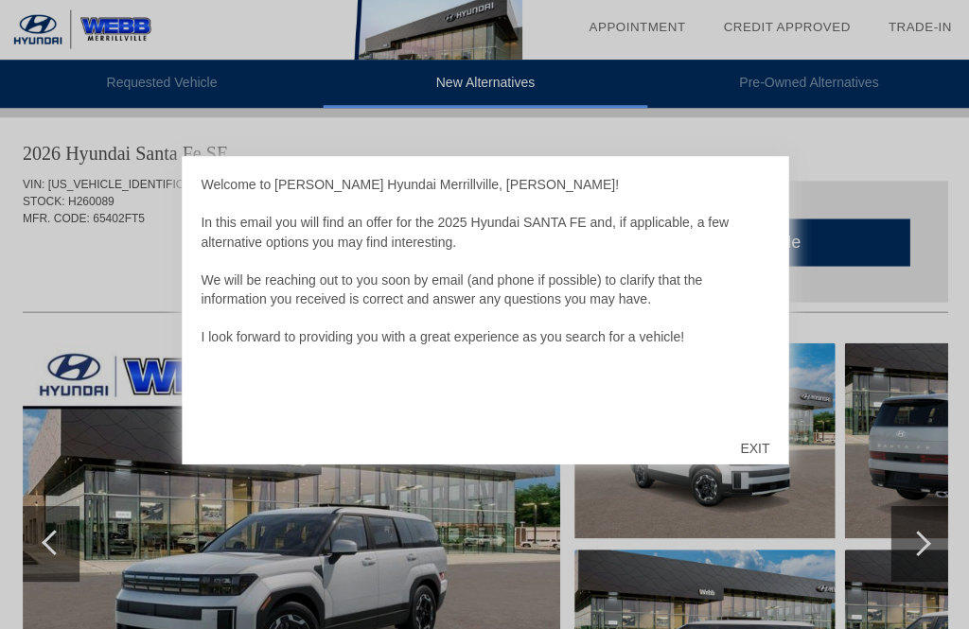
click at [756, 446] on div "EXIT" at bounding box center [753, 448] width 67 height 57
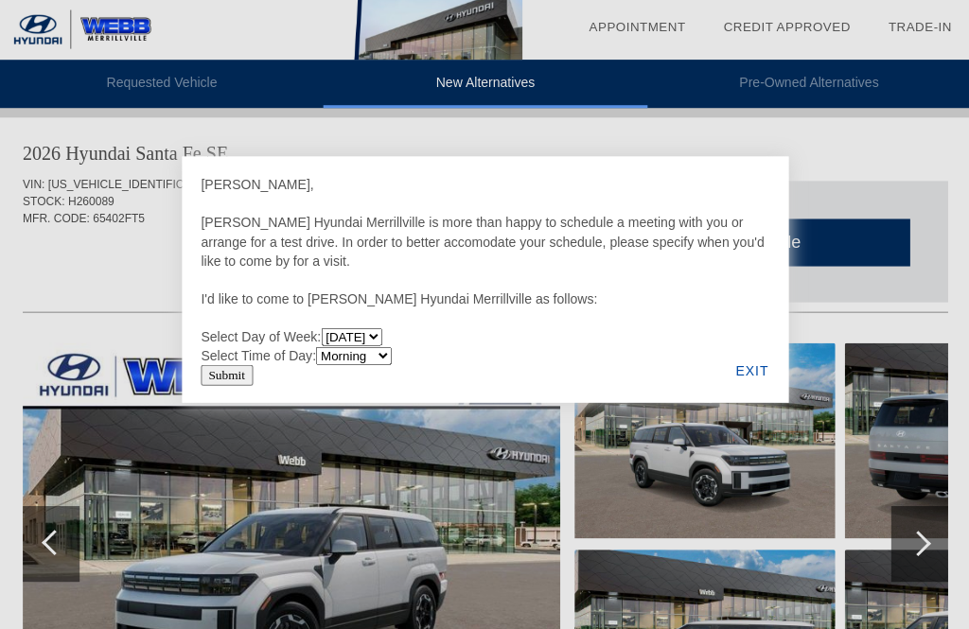
click at [735, 383] on div "EXIT" at bounding box center [750, 371] width 73 height 64
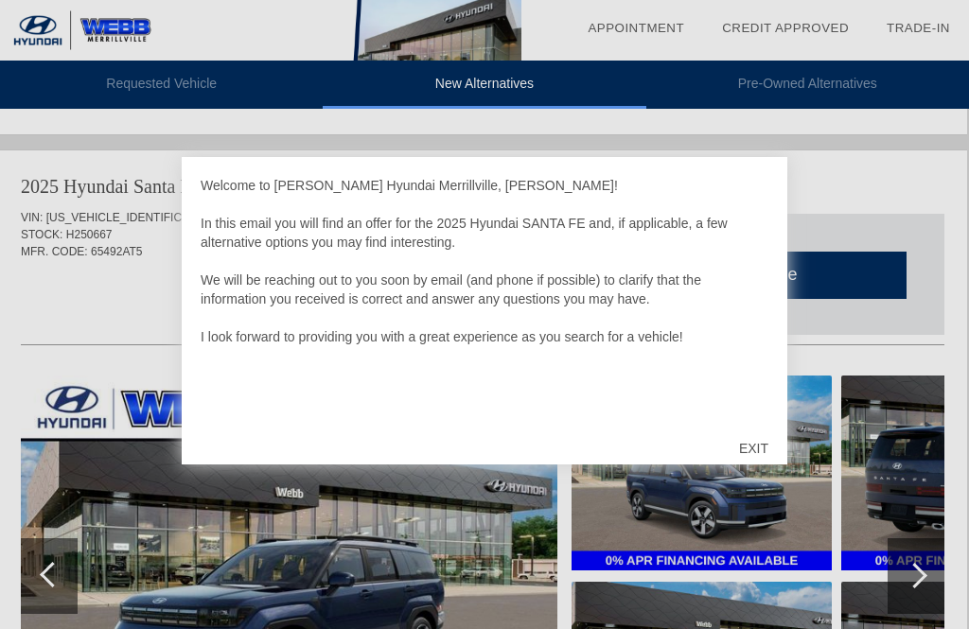
scroll to position [742, 2]
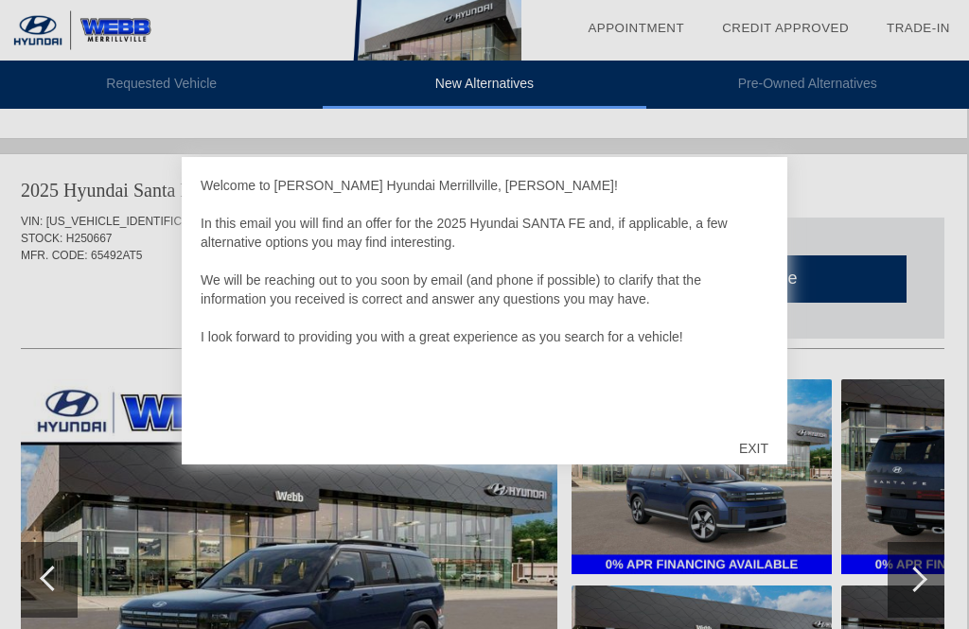
click at [758, 443] on div "EXIT" at bounding box center [753, 448] width 67 height 57
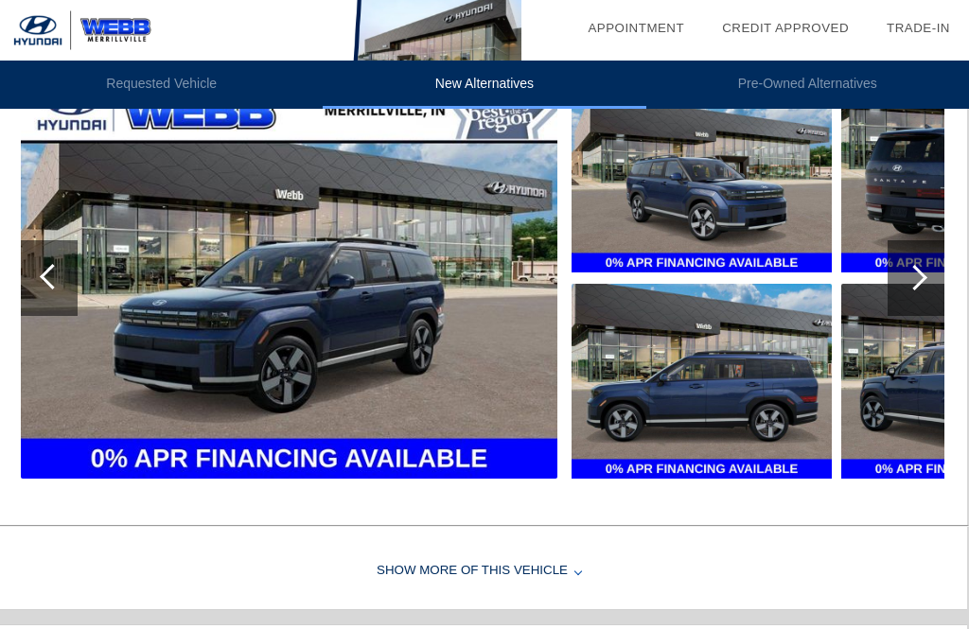
scroll to position [1043, 2]
click at [266, 341] on img at bounding box center [289, 278] width 536 height 401
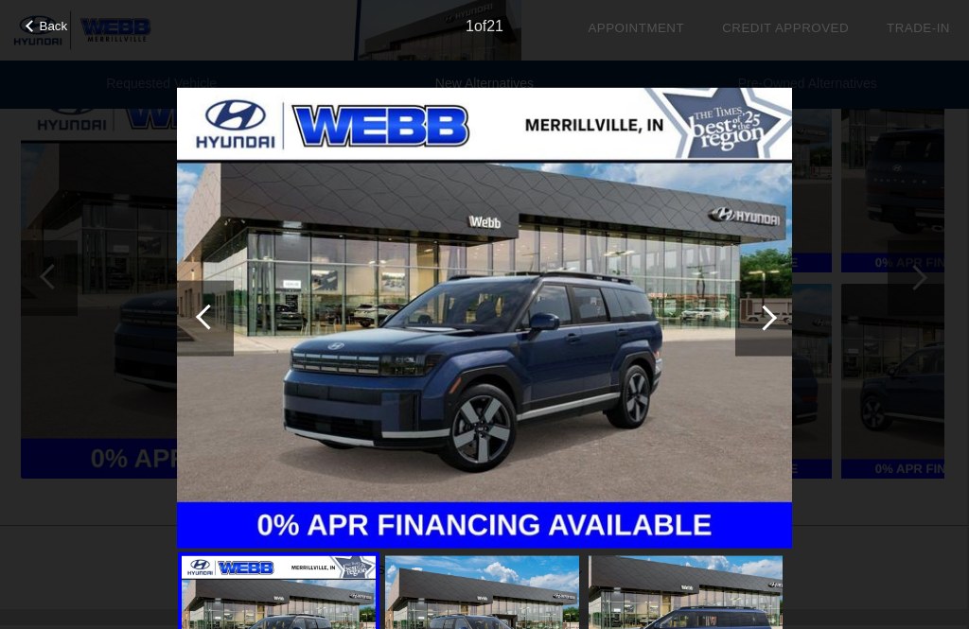
click at [751, 318] on div at bounding box center [764, 318] width 26 height 26
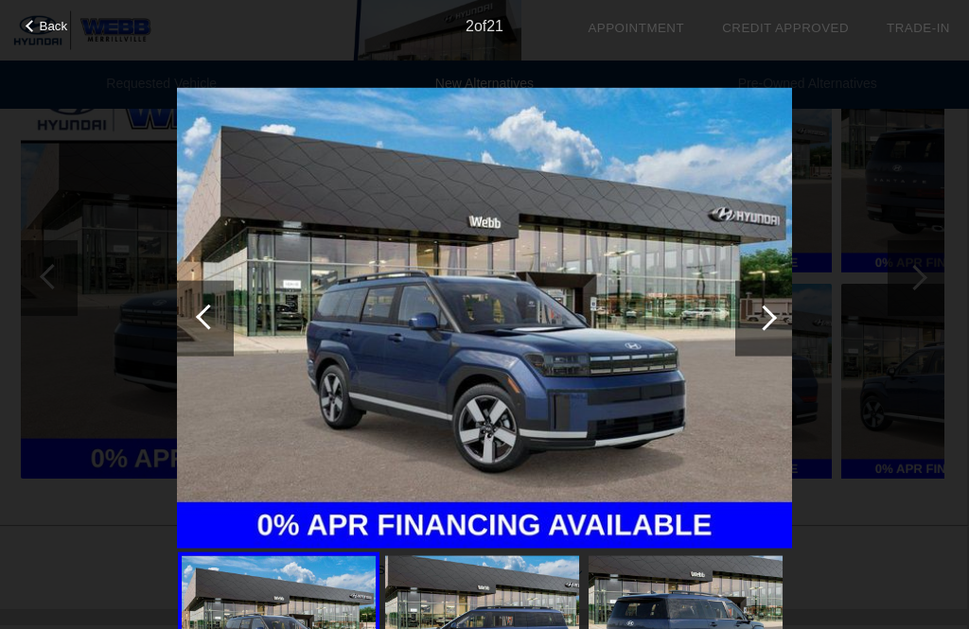
click at [759, 323] on div at bounding box center [764, 318] width 26 height 26
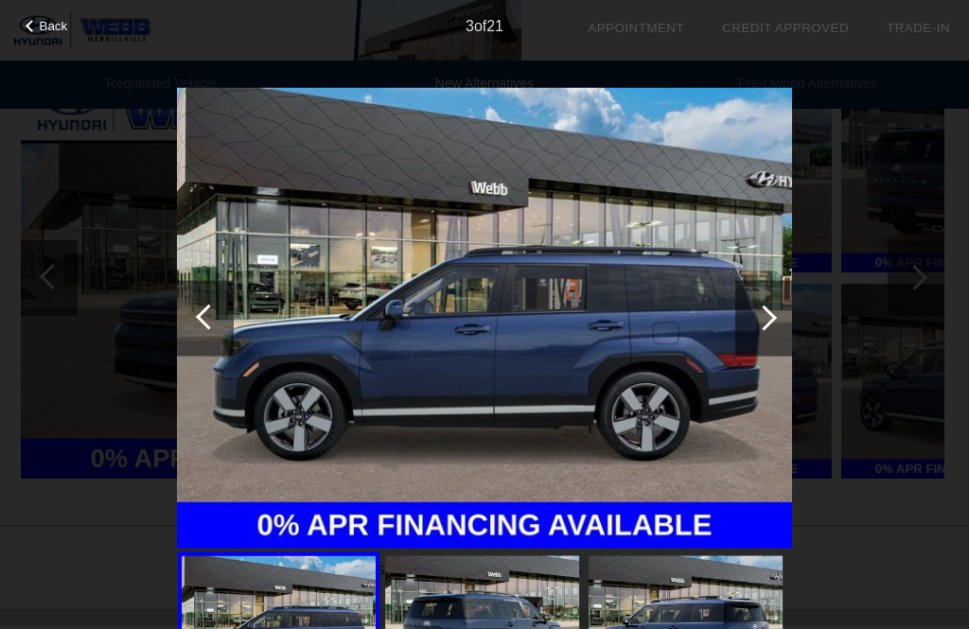
click at [767, 320] on div at bounding box center [764, 318] width 26 height 26
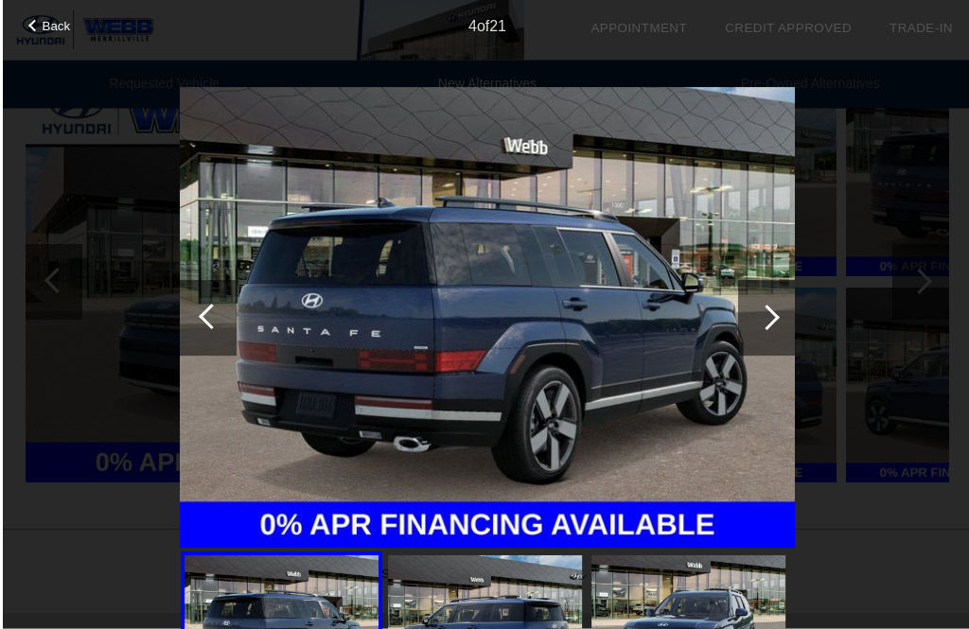
scroll to position [1039, 0]
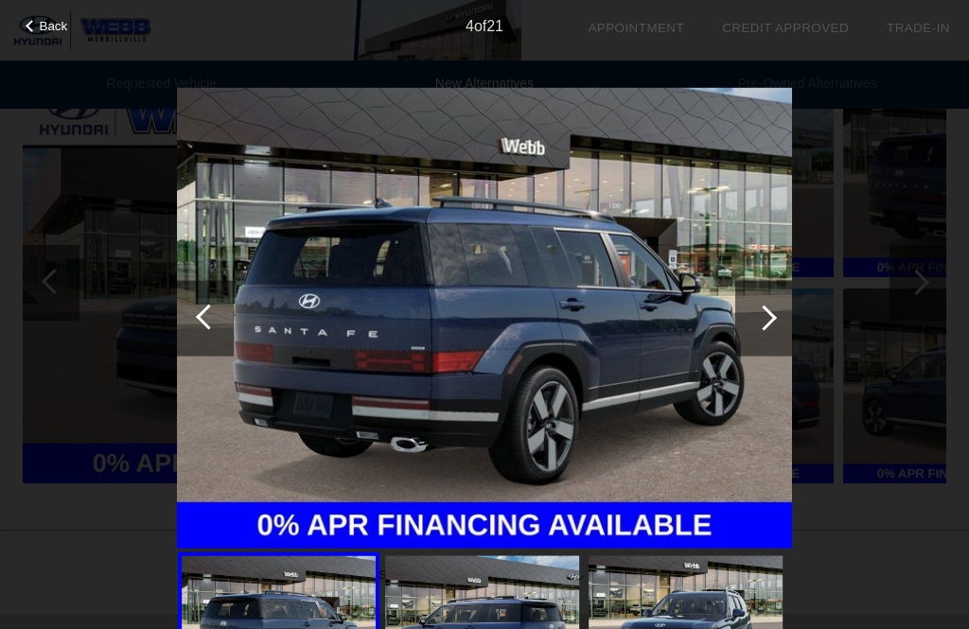
click at [759, 313] on div at bounding box center [764, 318] width 26 height 26
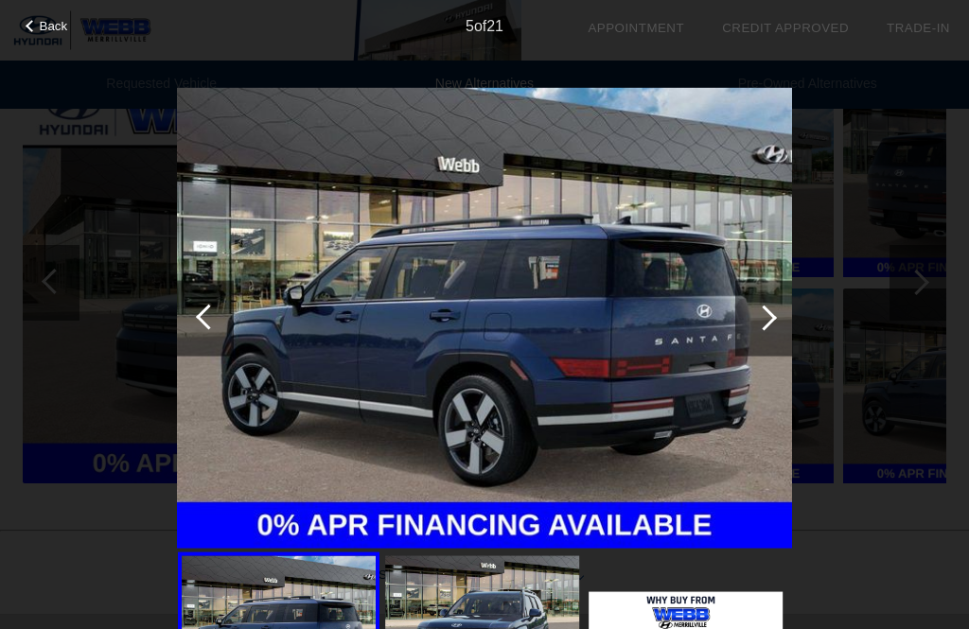
click at [745, 309] on div at bounding box center [763, 318] width 57 height 76
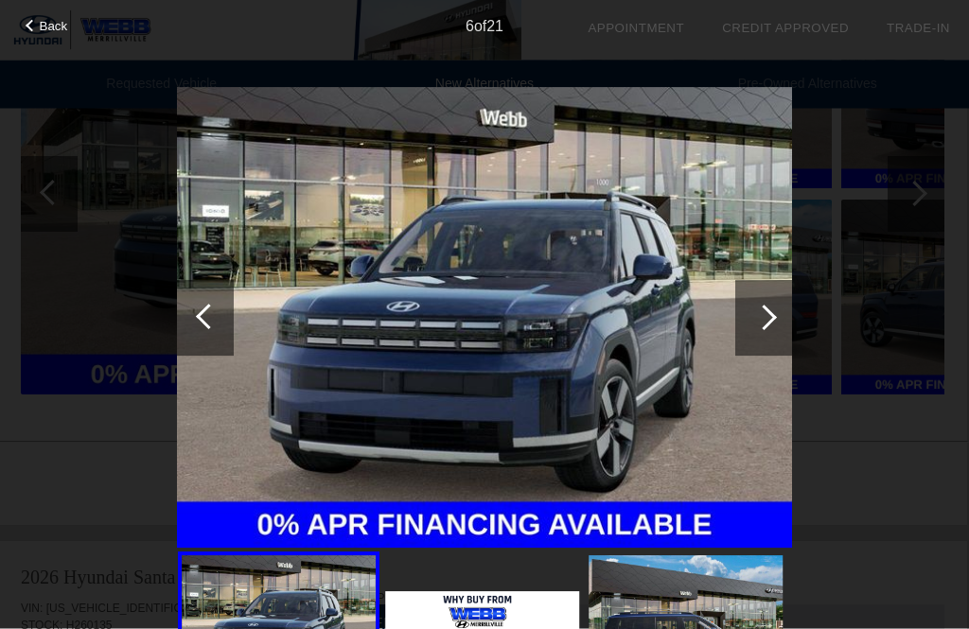
scroll to position [1128, 2]
click at [771, 333] on div at bounding box center [763, 318] width 57 height 76
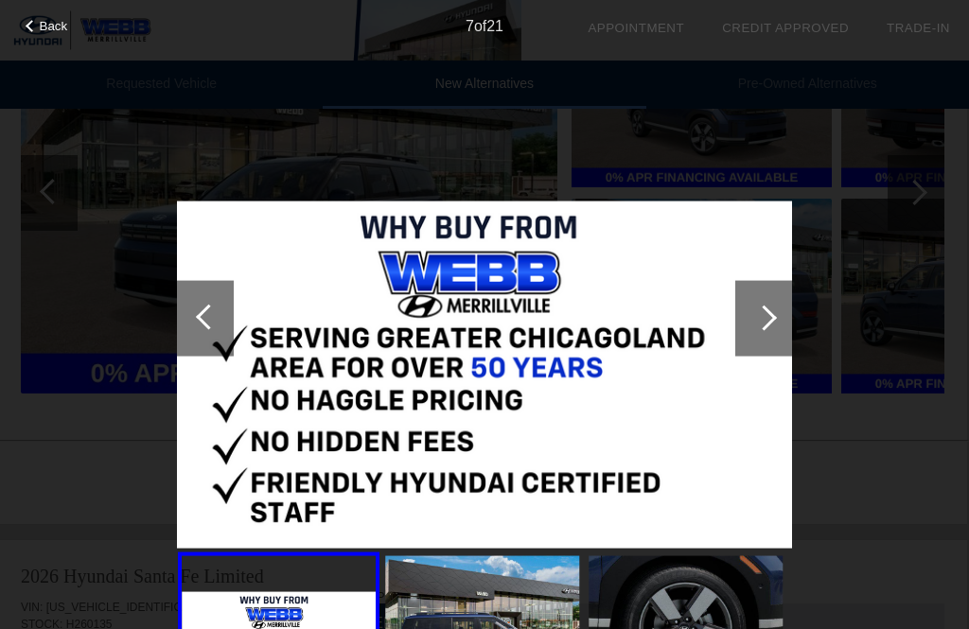
click at [770, 299] on div at bounding box center [763, 318] width 57 height 76
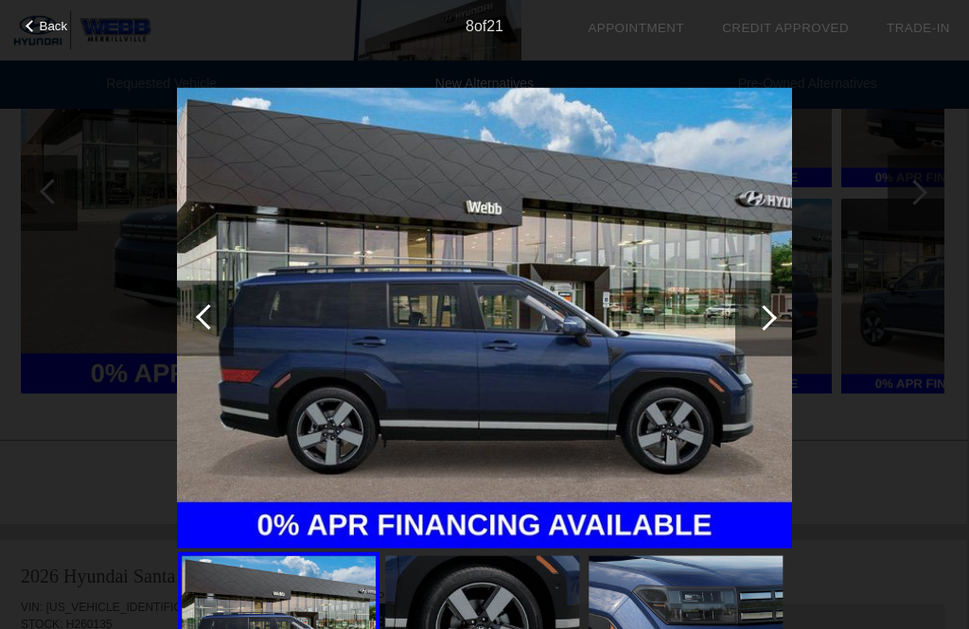
click at [773, 308] on div at bounding box center [763, 318] width 57 height 76
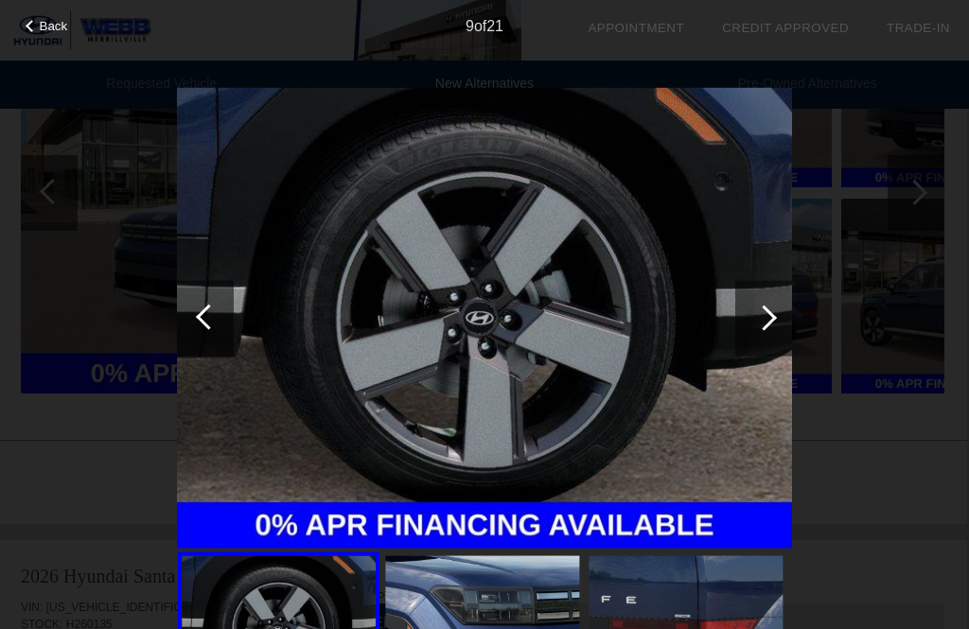
click at [775, 327] on div at bounding box center [763, 318] width 57 height 76
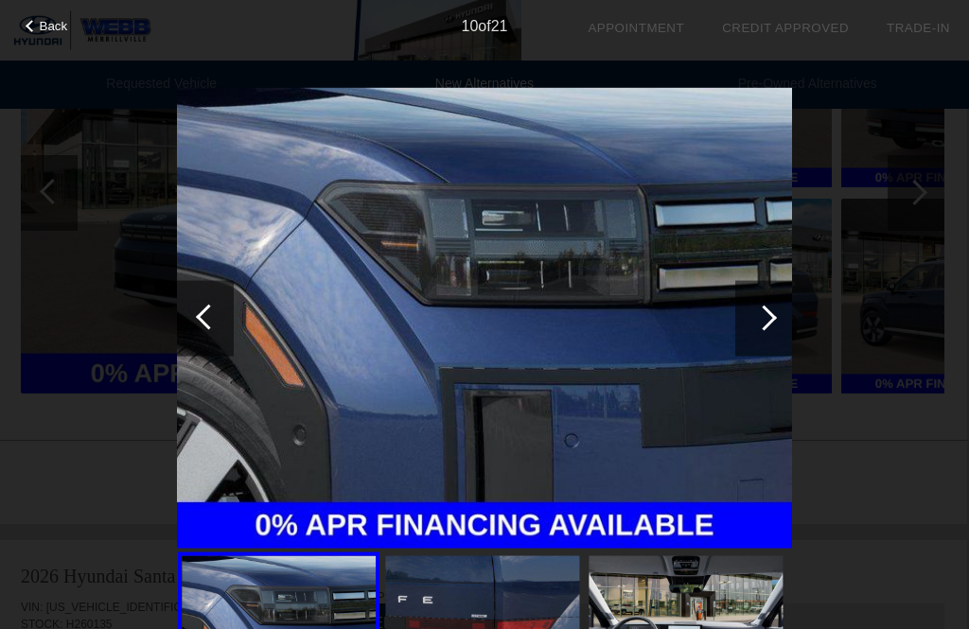
click at [780, 320] on div at bounding box center [763, 318] width 57 height 76
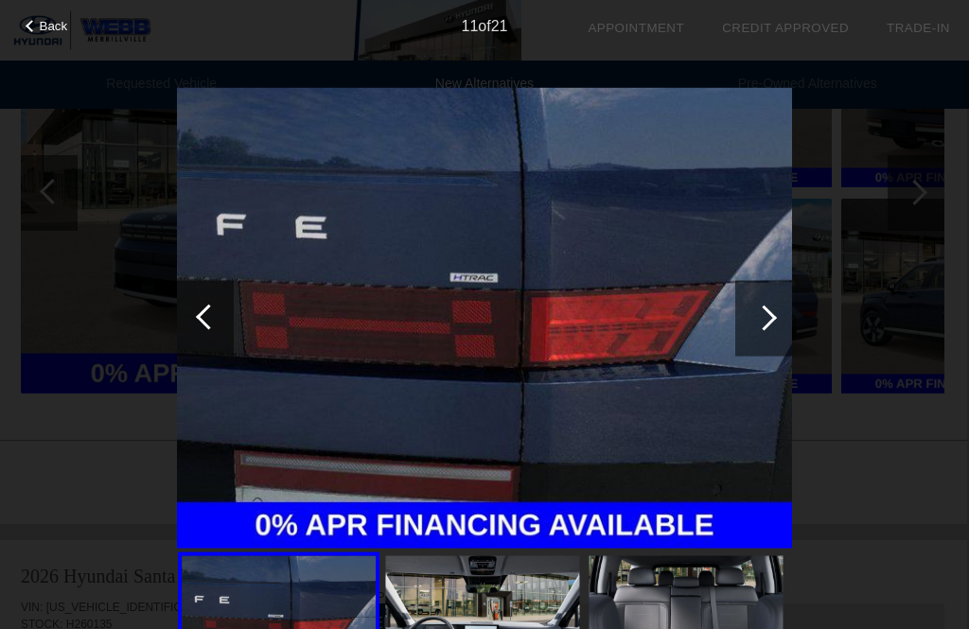
click at [780, 315] on div at bounding box center [763, 318] width 57 height 76
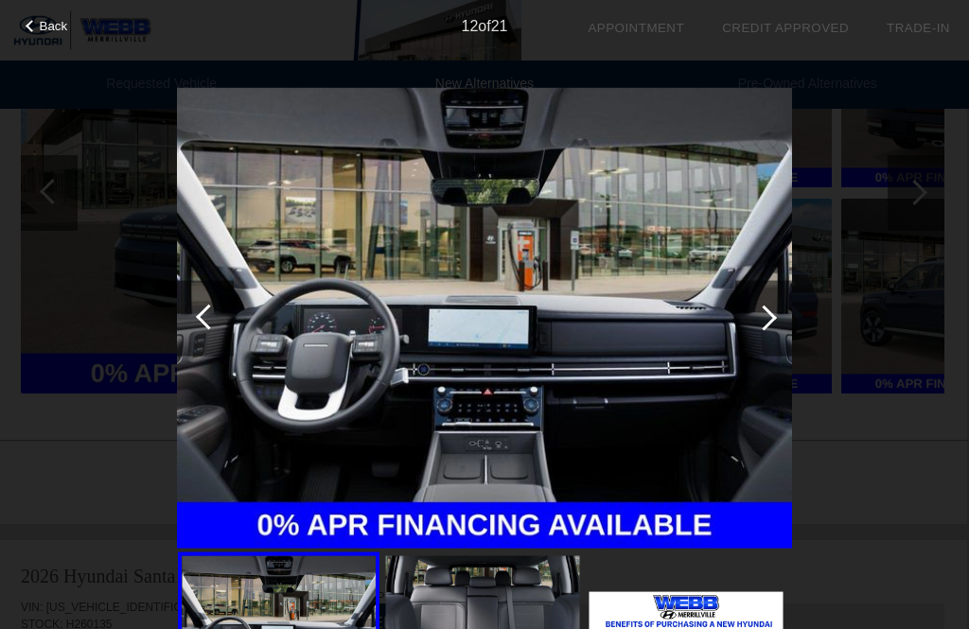
click at [774, 320] on div at bounding box center [764, 318] width 26 height 26
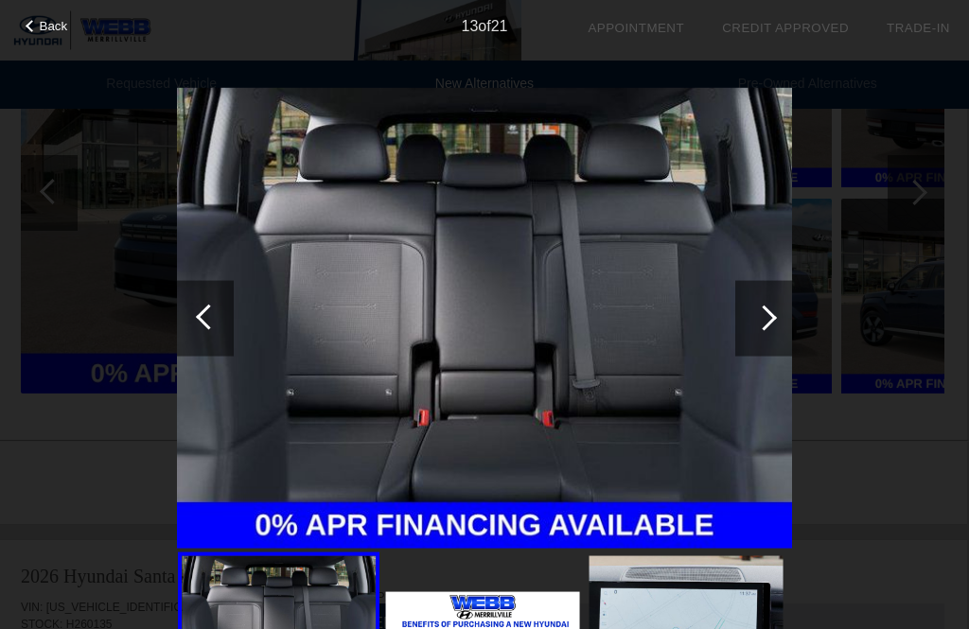
click at [780, 320] on div at bounding box center [763, 318] width 57 height 76
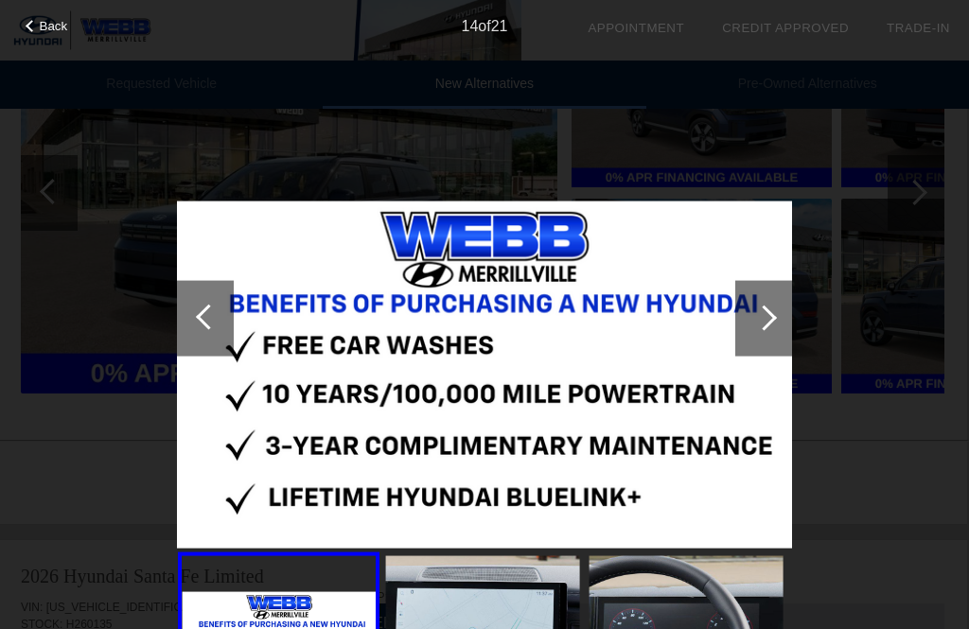
click at [771, 319] on div at bounding box center [764, 318] width 26 height 26
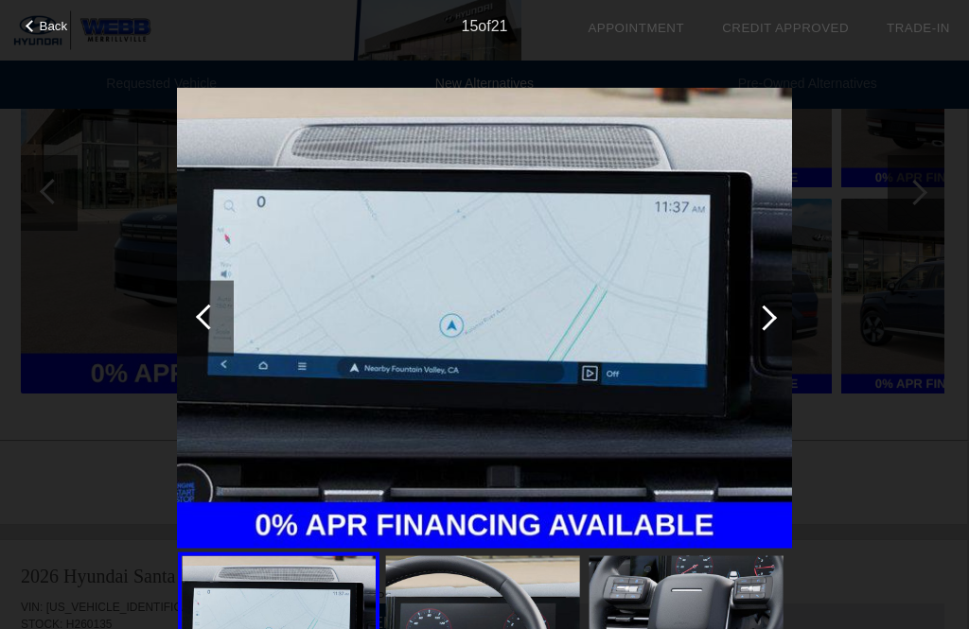
click at [766, 324] on div at bounding box center [764, 318] width 26 height 26
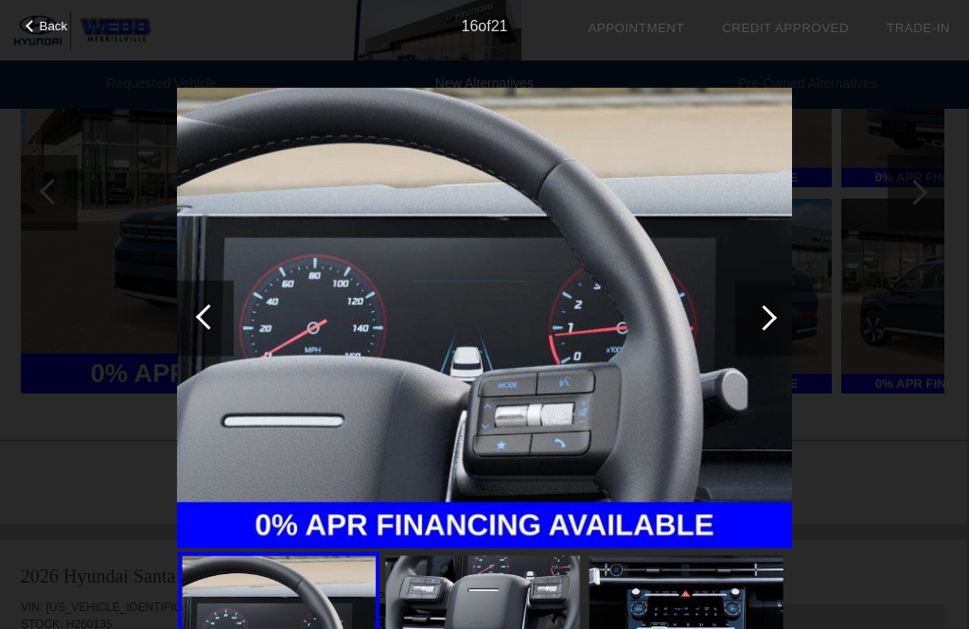
click at [207, 315] on div at bounding box center [209, 317] width 26 height 26
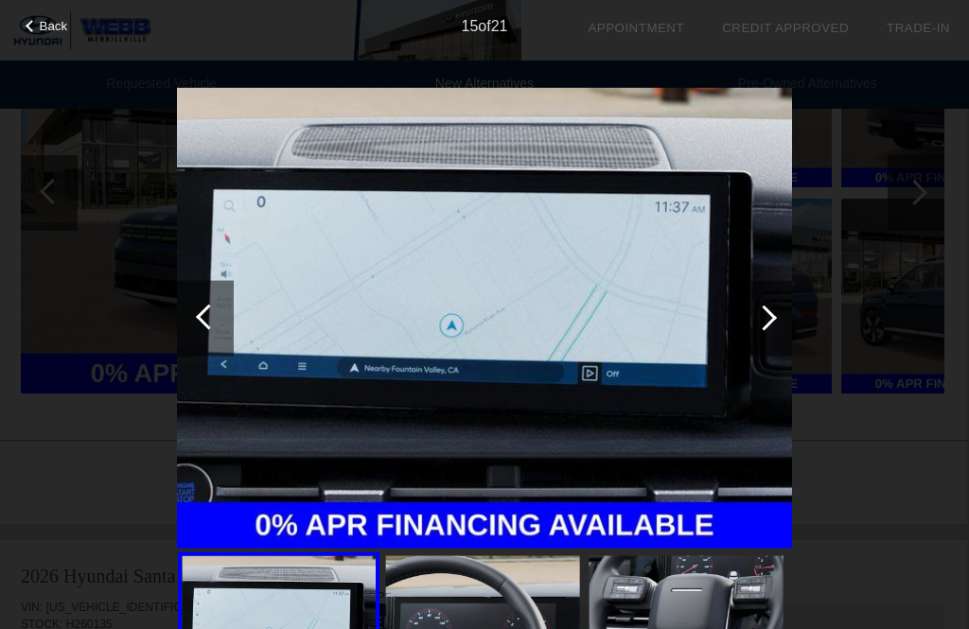
click at [212, 310] on div at bounding box center [209, 317] width 26 height 26
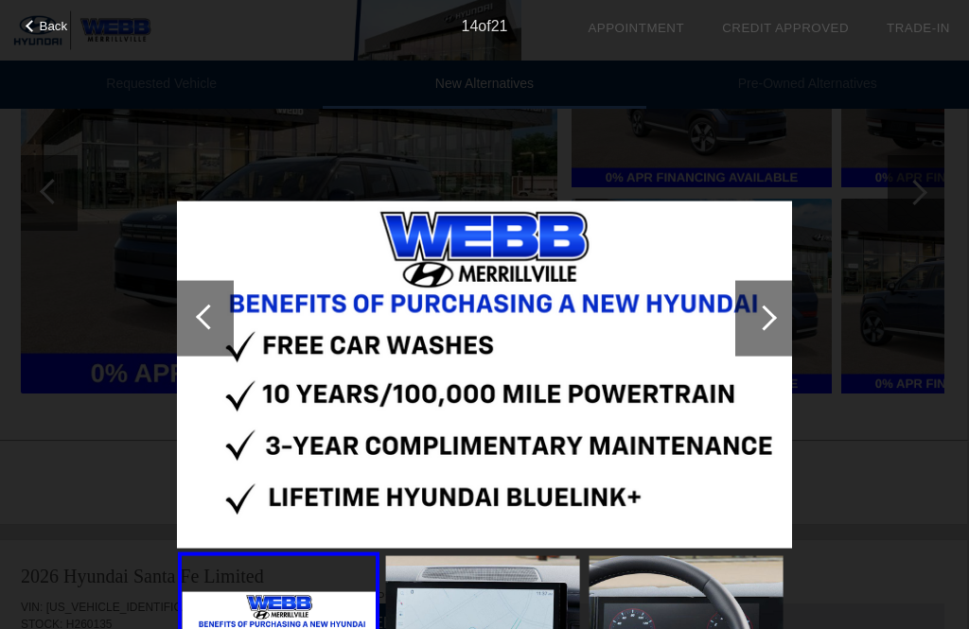
click at [748, 300] on div at bounding box center [763, 318] width 57 height 76
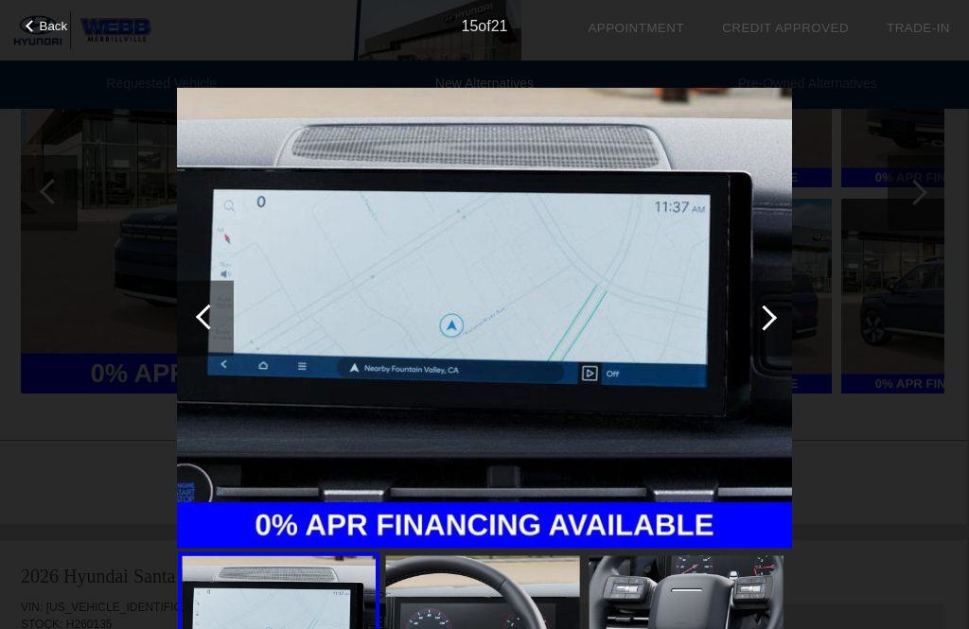
click at [206, 320] on div at bounding box center [209, 317] width 26 height 26
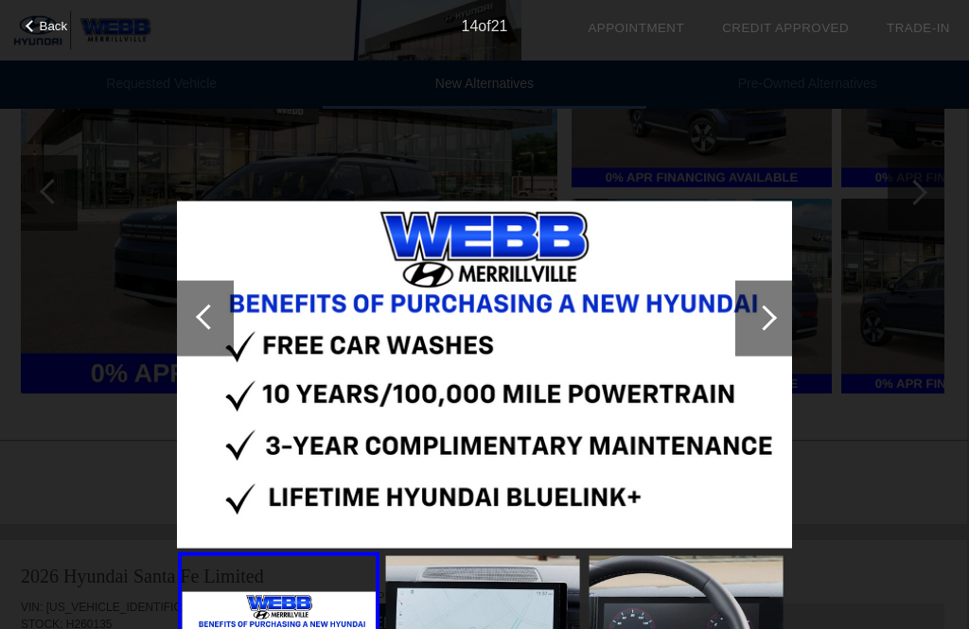
click at [769, 319] on div at bounding box center [764, 318] width 26 height 26
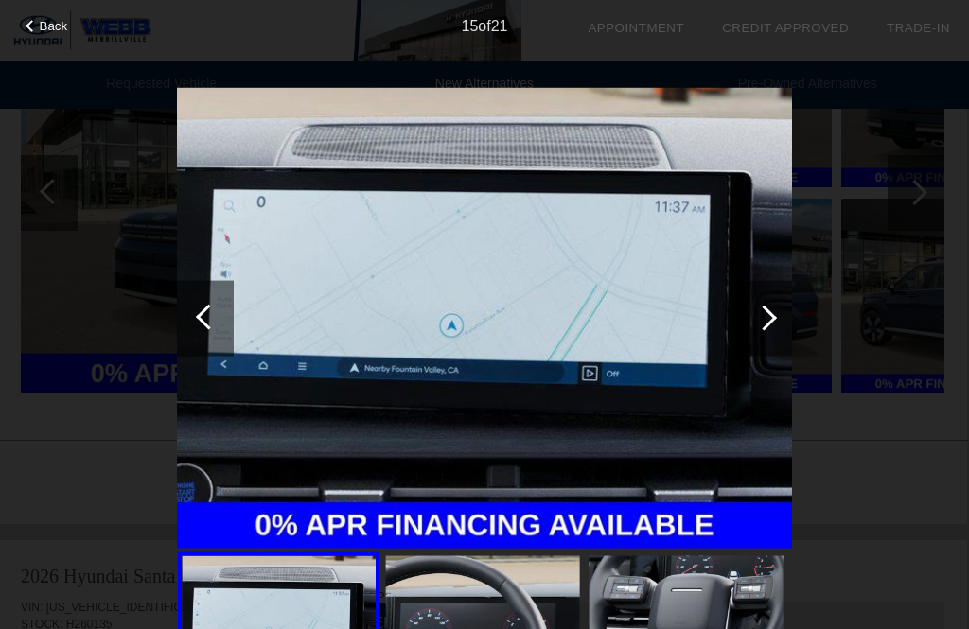
click at [764, 312] on div at bounding box center [764, 318] width 26 height 26
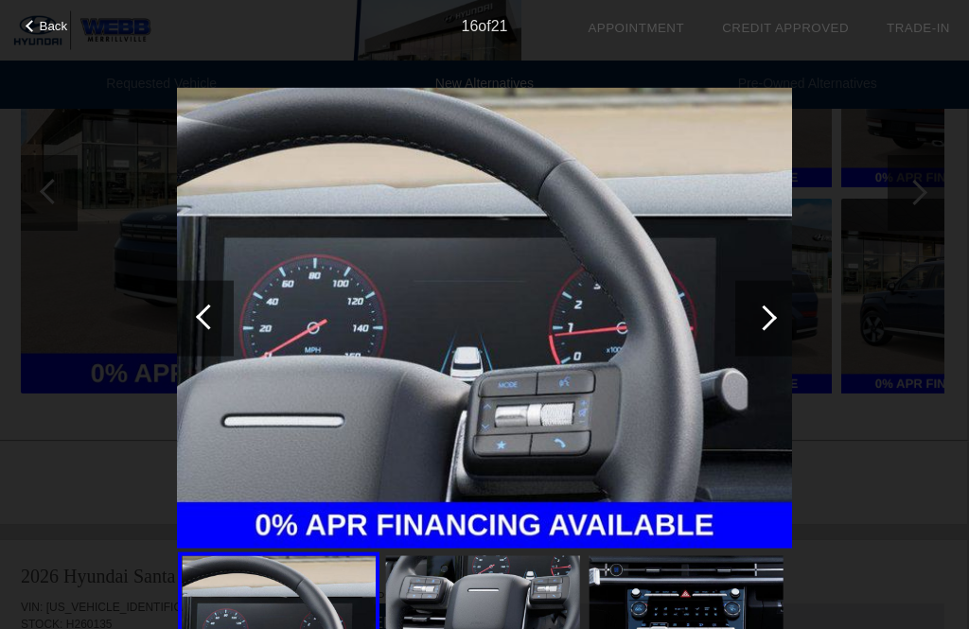
click at [760, 318] on div at bounding box center [764, 318] width 26 height 26
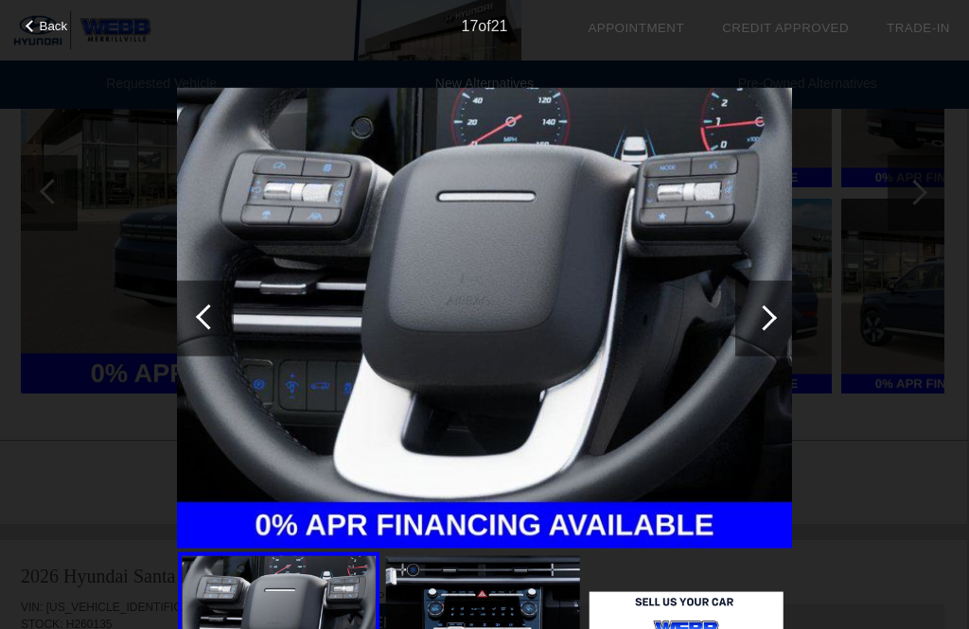
click at [768, 323] on div at bounding box center [764, 318] width 26 height 26
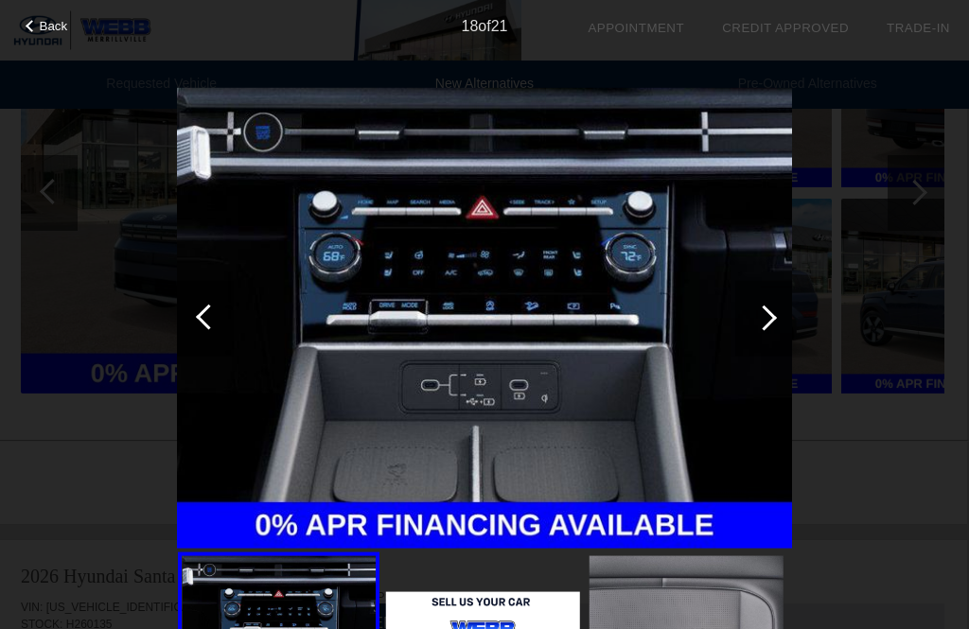
click at [768, 310] on div at bounding box center [764, 318] width 26 height 26
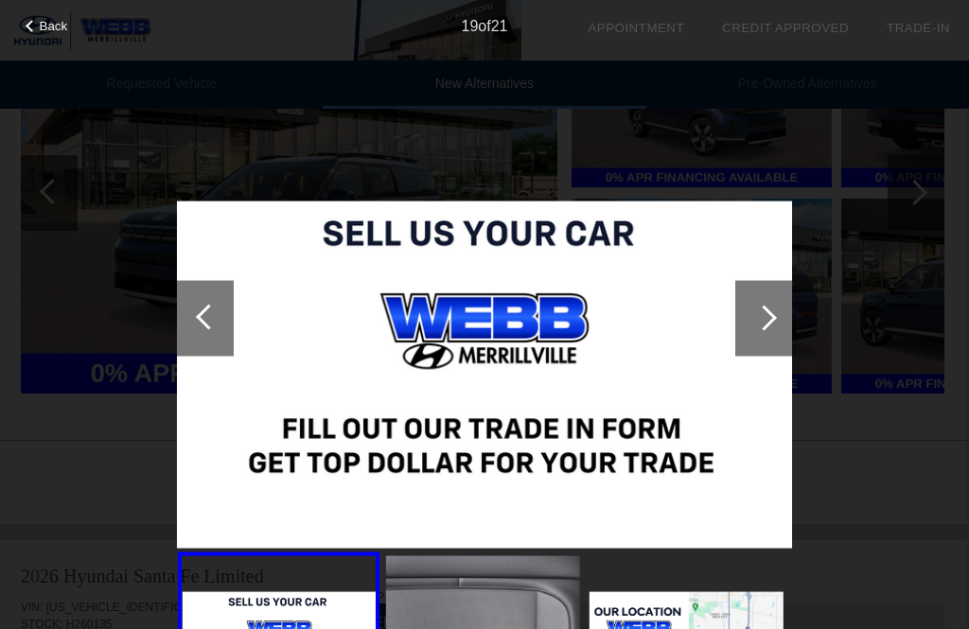
click at [772, 307] on div at bounding box center [763, 318] width 57 height 76
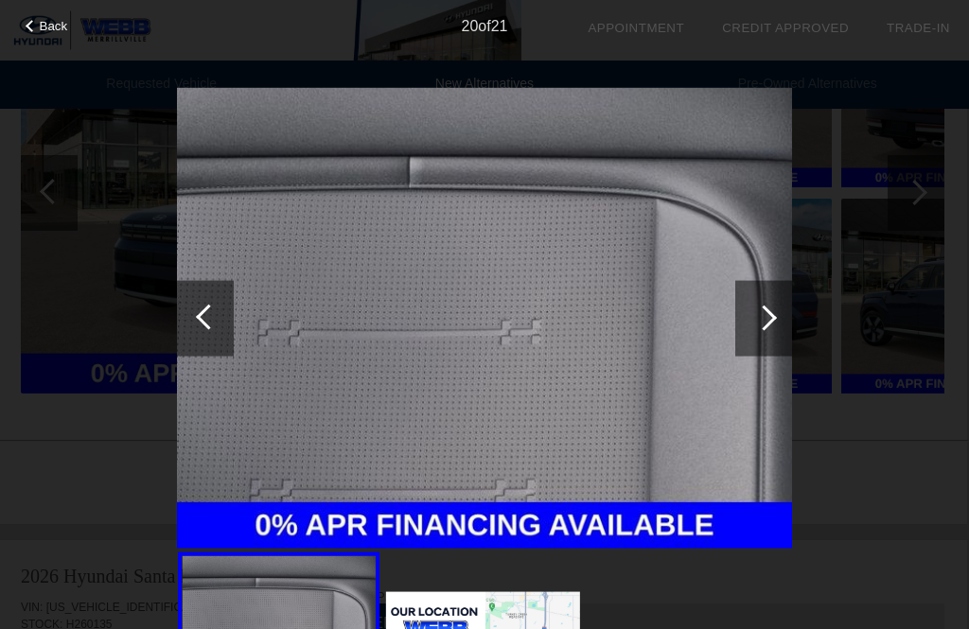
click at [763, 313] on div at bounding box center [764, 318] width 26 height 26
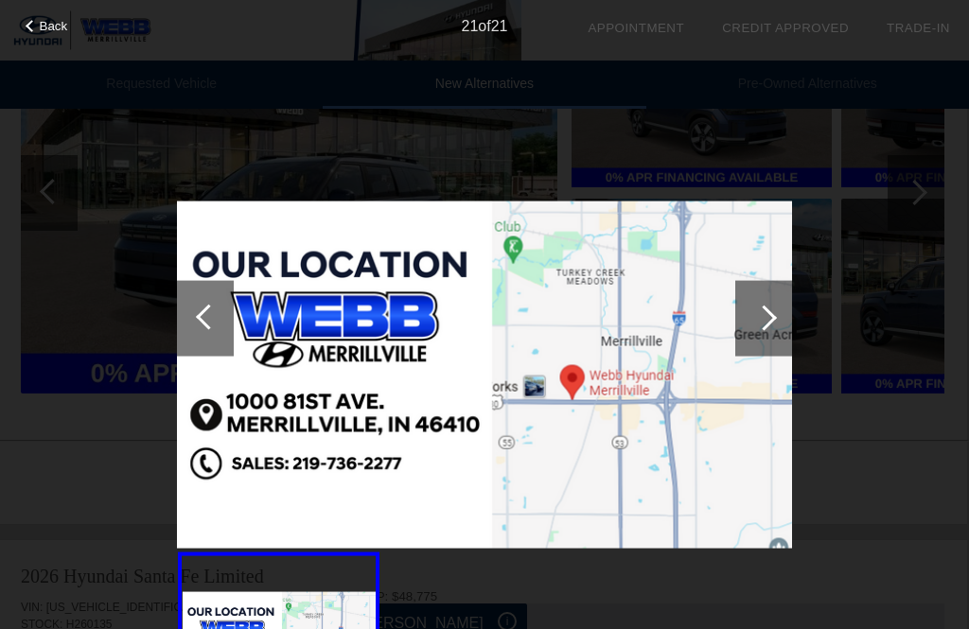
click at [210, 299] on div at bounding box center [205, 318] width 57 height 76
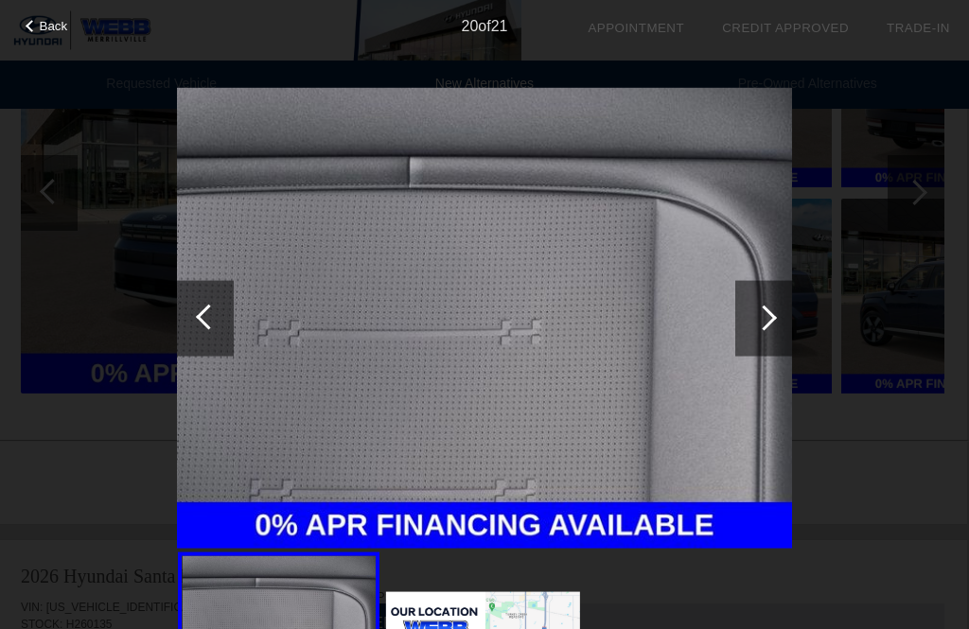
click at [209, 304] on div at bounding box center [205, 318] width 57 height 76
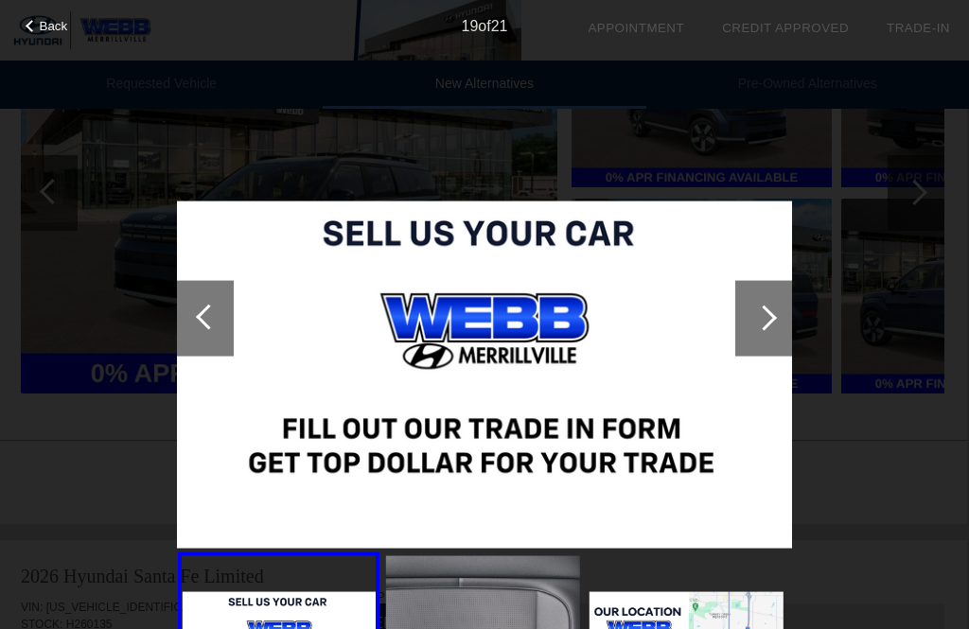
click at [209, 303] on div at bounding box center [205, 318] width 57 height 76
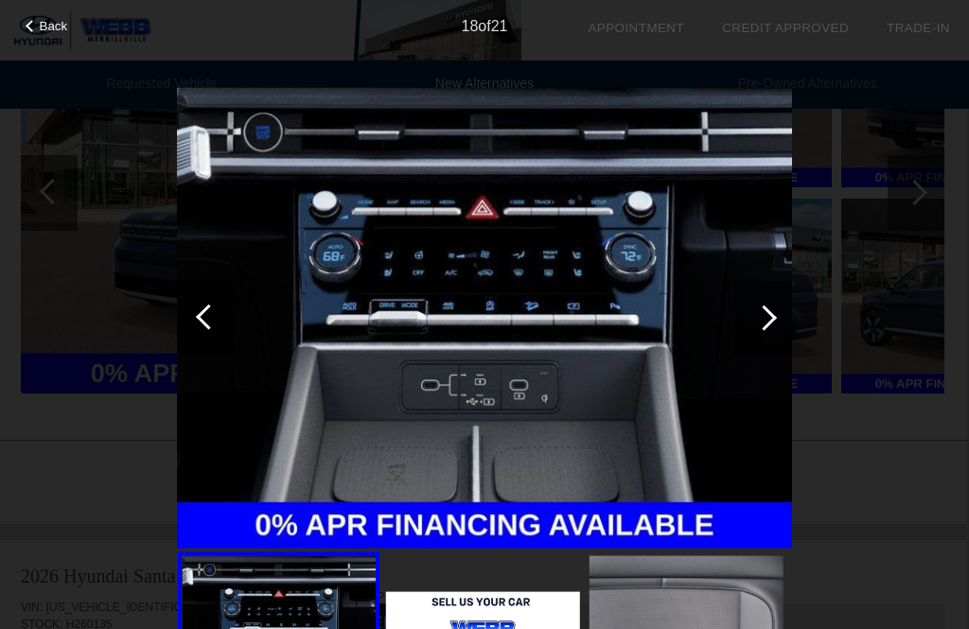
click at [195, 304] on div at bounding box center [205, 318] width 57 height 76
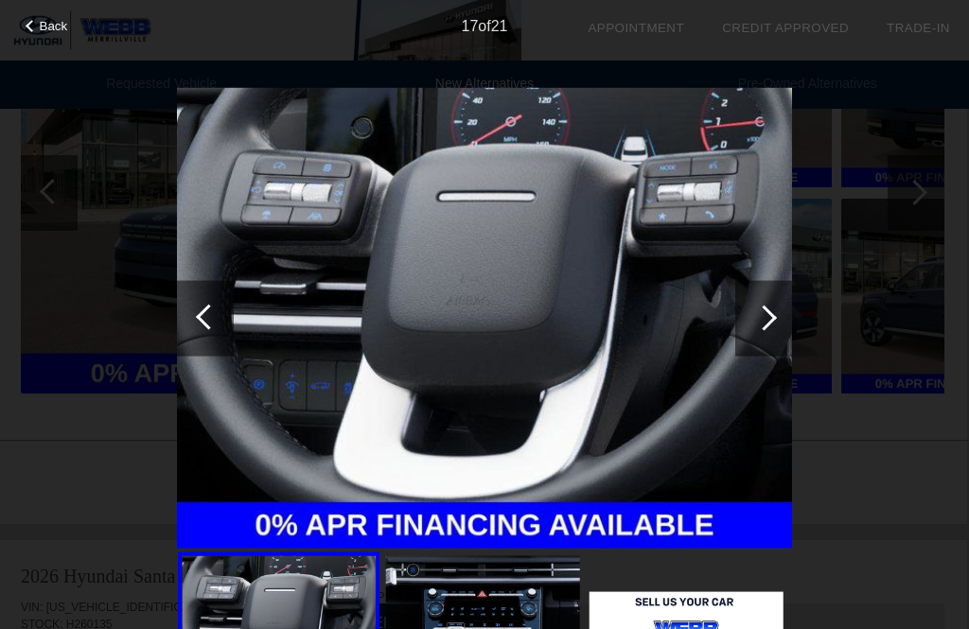
click at [201, 305] on div at bounding box center [205, 318] width 57 height 76
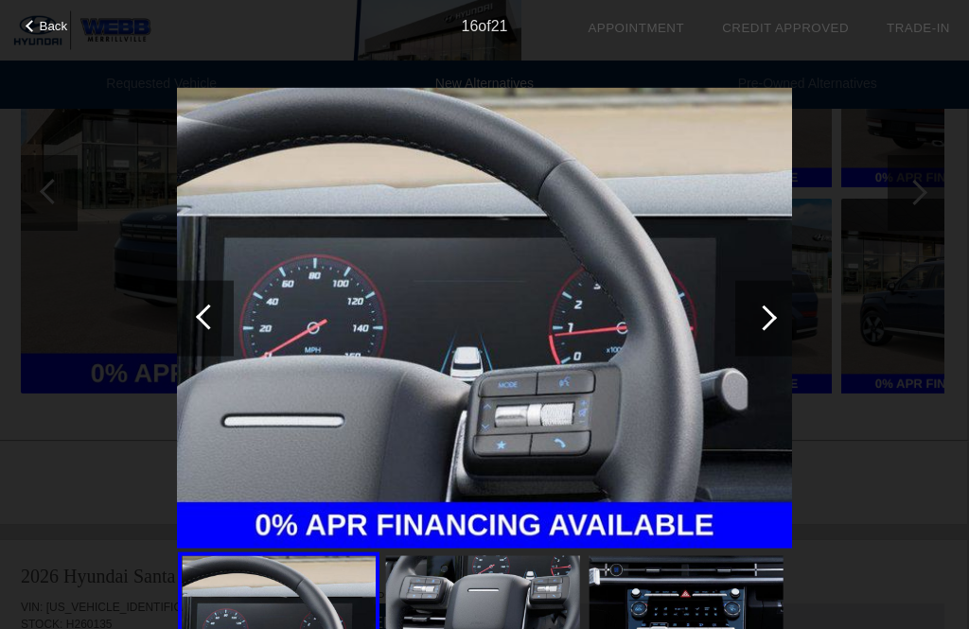
click at [201, 304] on div at bounding box center [205, 318] width 57 height 76
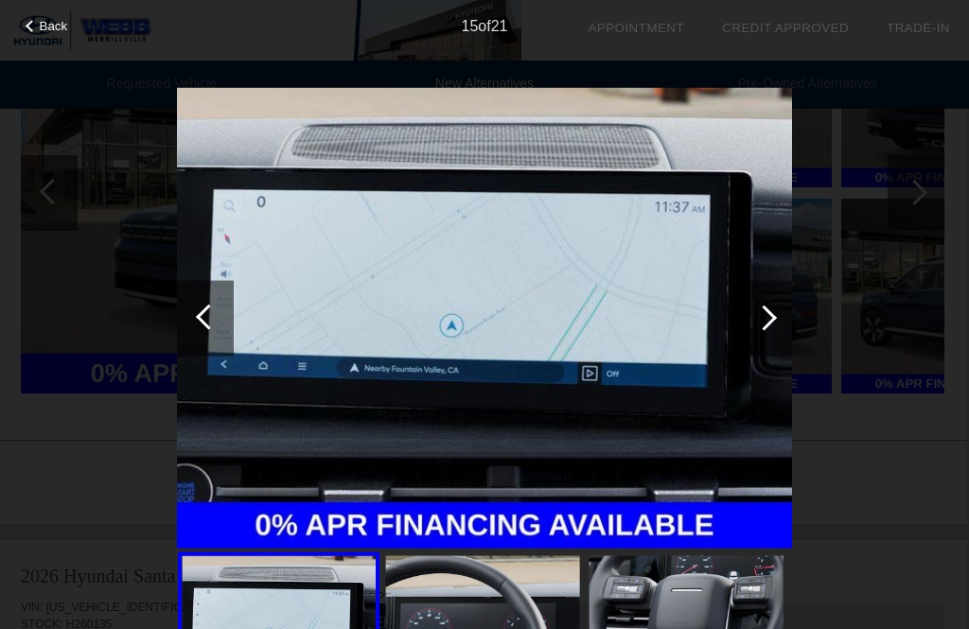
click at [187, 298] on div at bounding box center [205, 318] width 57 height 76
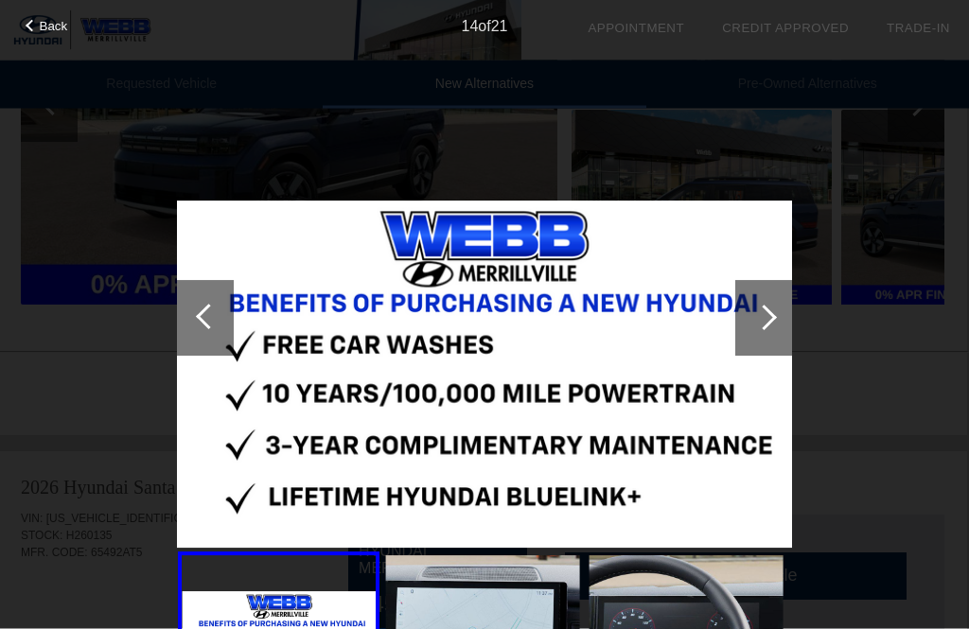
scroll to position [1223, 2]
